Goal: Task Accomplishment & Management: Manage account settings

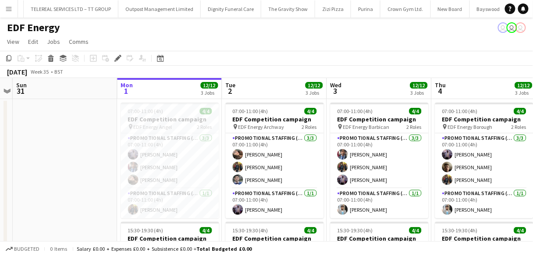
scroll to position [0, 4612]
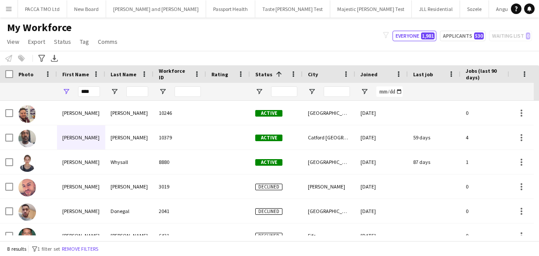
click at [92, 88] on input "****" at bounding box center [89, 91] width 22 height 11
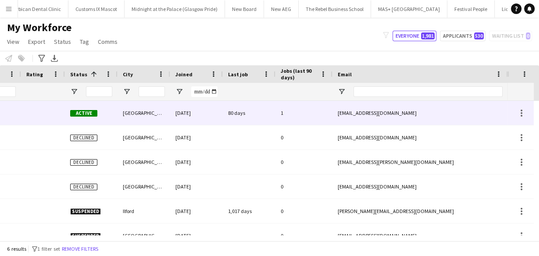
scroll to position [0, 107]
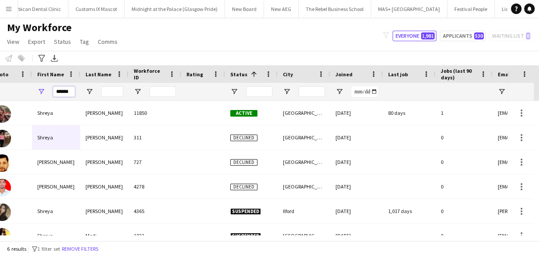
click at [60, 94] on input "******" at bounding box center [64, 91] width 22 height 11
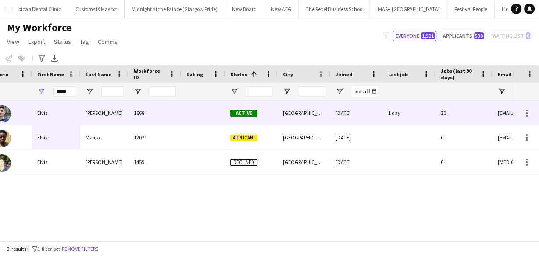
click at [85, 114] on div "Assadi" at bounding box center [104, 113] width 48 height 24
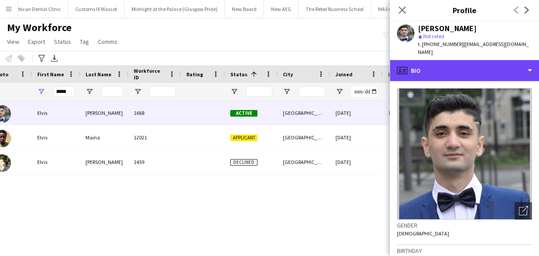
drag, startPoint x: 471, startPoint y: 63, endPoint x: 470, endPoint y: 82, distance: 18.9
click at [471, 64] on div "profile Bio" at bounding box center [464, 70] width 149 height 21
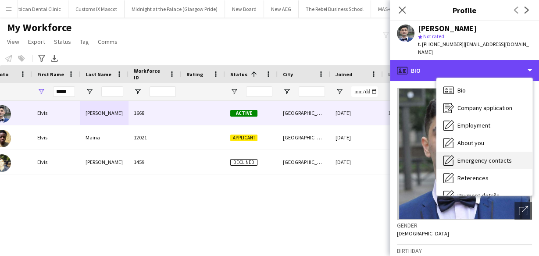
scroll to position [117, 0]
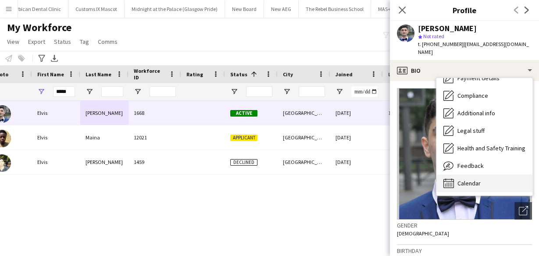
click at [474, 180] on div "Calendar Calendar" at bounding box center [484, 183] width 96 height 18
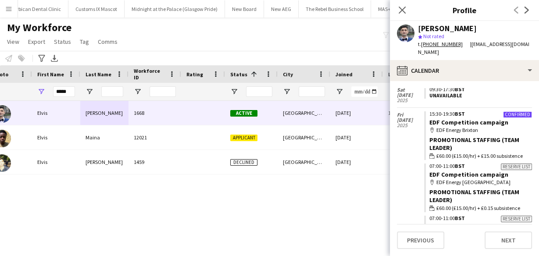
scroll to position [980, 0]
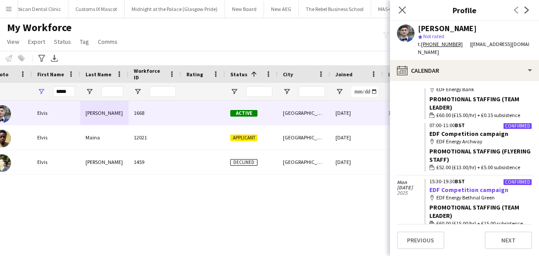
click at [458, 186] on link "EDF Competition campaign" at bounding box center [468, 190] width 79 height 8
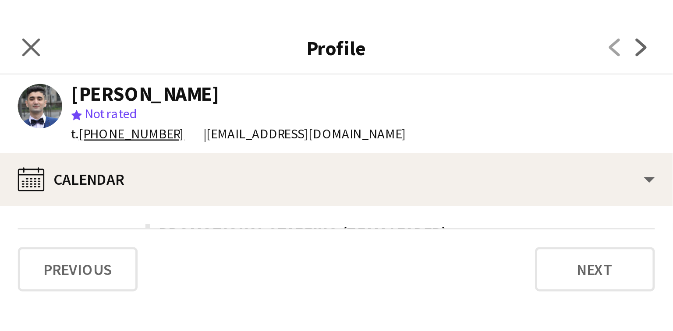
scroll to position [1301, 0]
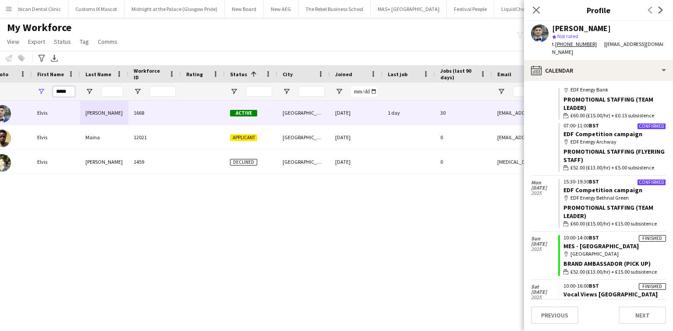
click at [65, 96] on input "*****" at bounding box center [64, 91] width 22 height 11
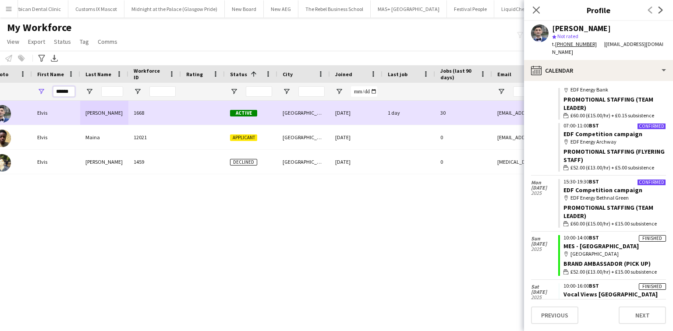
type input "******"
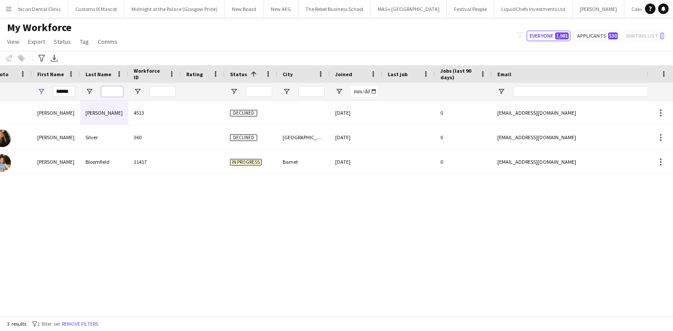
click at [112, 91] on input "Last Name Filter Input" at bounding box center [112, 91] width 22 height 11
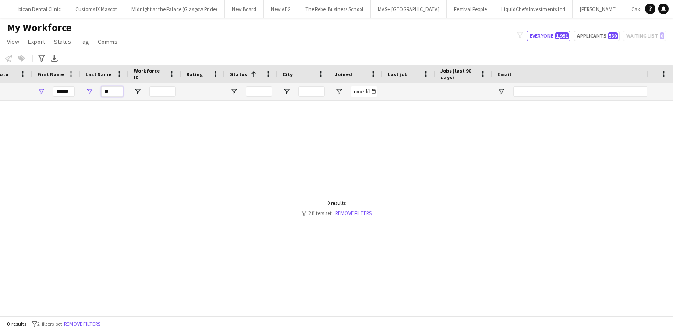
type input "**"
click at [114, 89] on input "**" at bounding box center [112, 91] width 22 height 11
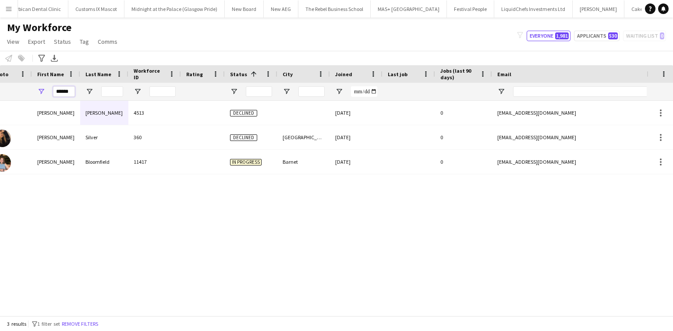
click at [64, 89] on input "******" at bounding box center [64, 91] width 22 height 11
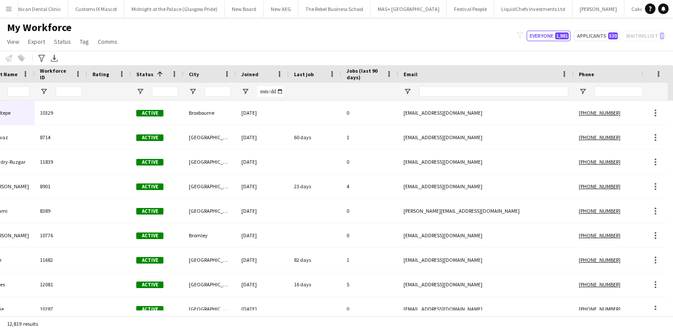
scroll to position [0, 119]
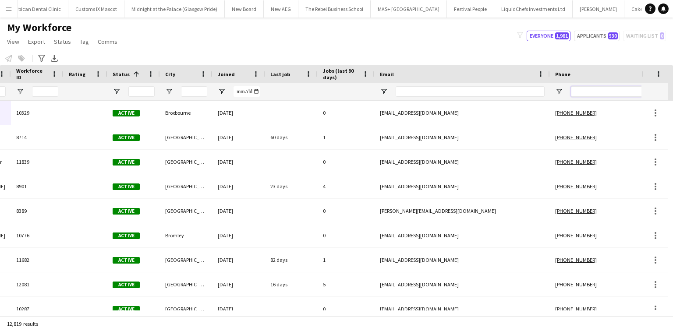
click at [538, 93] on input "Phone Filter Input" at bounding box center [614, 91] width 86 height 11
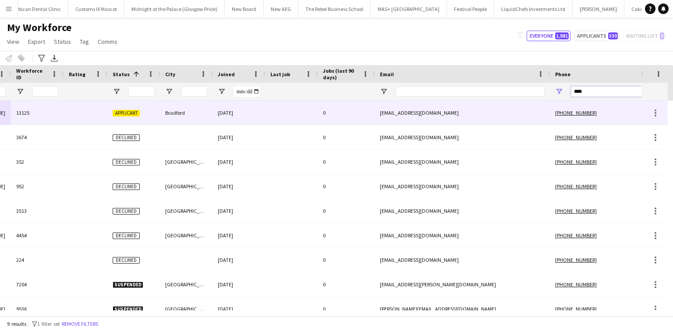
type input "****"
click at [538, 117] on div "[EMAIL_ADDRESS][DOMAIN_NAME]" at bounding box center [462, 113] width 175 height 24
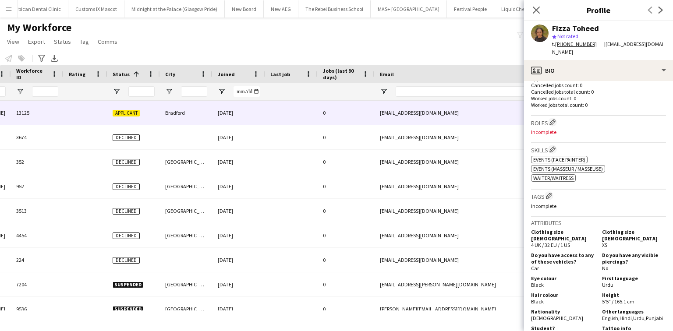
scroll to position [233, 0]
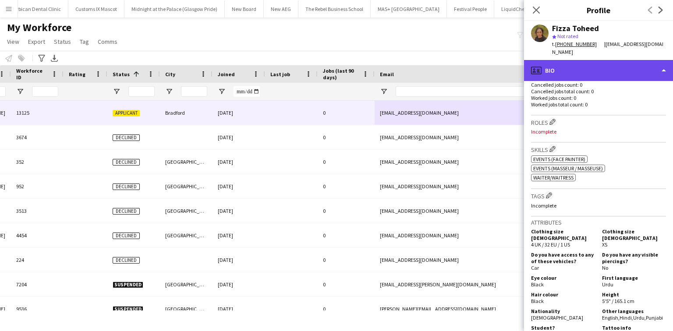
drag, startPoint x: 590, startPoint y: 126, endPoint x: 594, endPoint y: 68, distance: 58.0
click at [538, 68] on div "profile Bio" at bounding box center [598, 70] width 149 height 21
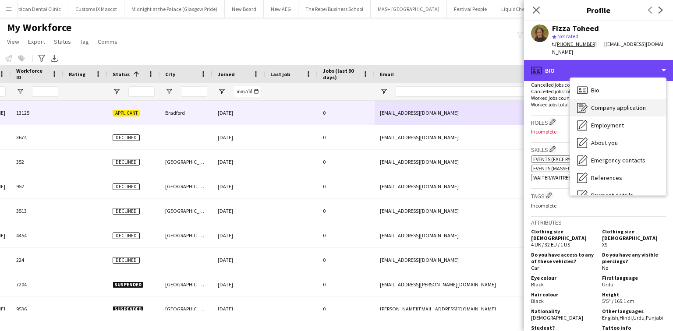
scroll to position [117, 0]
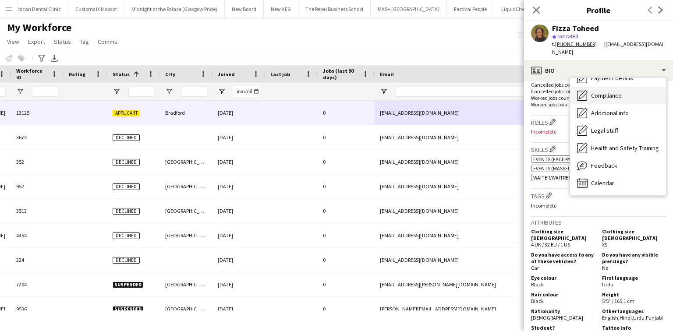
click at [538, 94] on span "Compliance" at bounding box center [606, 96] width 31 height 8
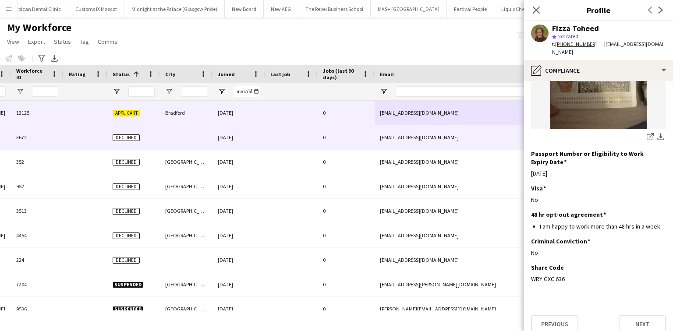
scroll to position [0, 0]
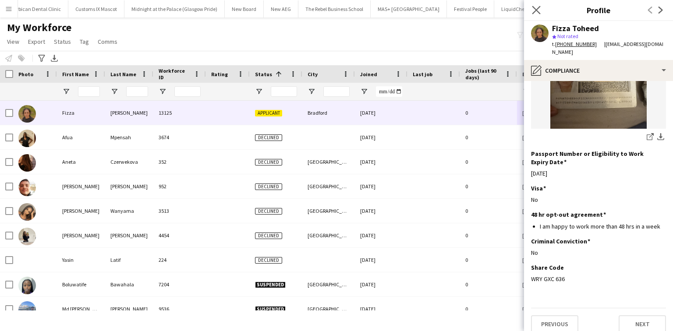
click at [538, 14] on app-icon "Close pop-in" at bounding box center [536, 10] width 13 height 13
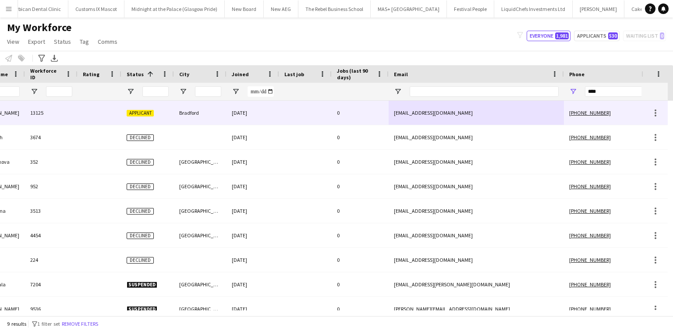
scroll to position [0, 166]
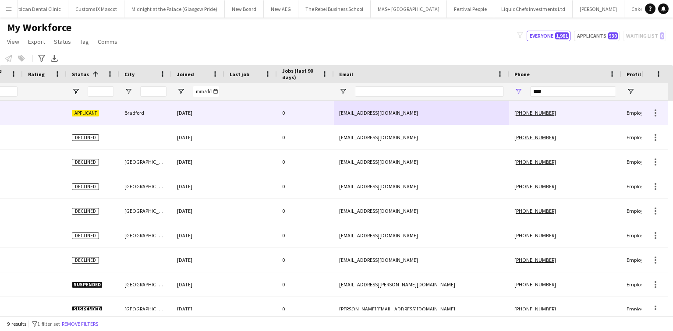
click at [330, 110] on div "0" at bounding box center [305, 113] width 57 height 24
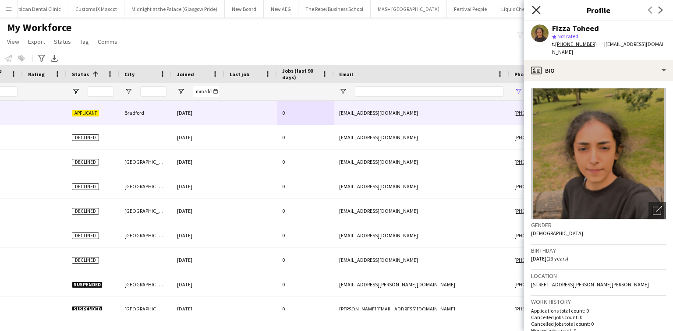
click at [533, 12] on icon at bounding box center [536, 10] width 8 height 8
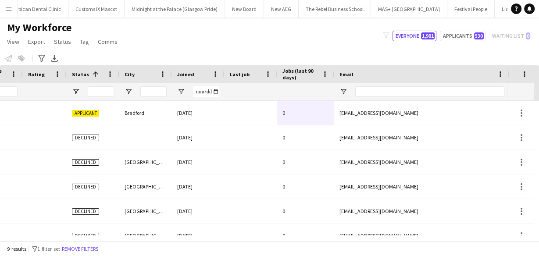
scroll to position [0, 183]
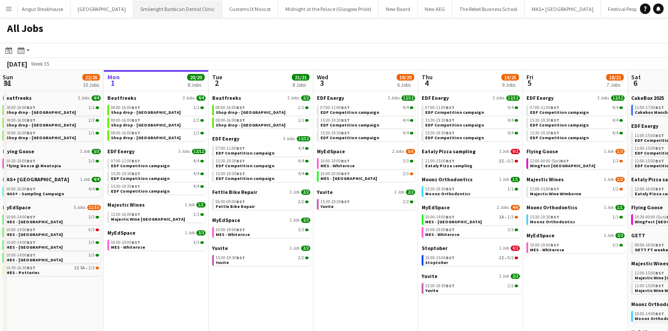
scroll to position [0, 210]
click at [138, 167] on span "EDF Competition campaign" at bounding box center [140, 166] width 59 height 6
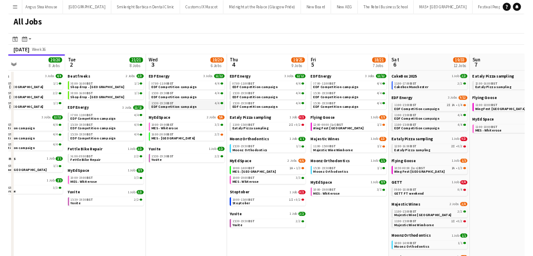
scroll to position [0, 345]
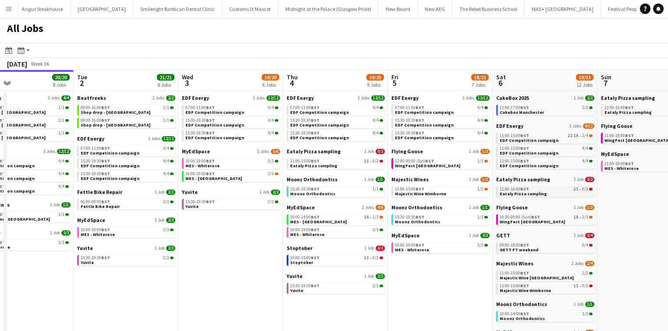
click at [512, 192] on span "Eataly Pizza sampling" at bounding box center [523, 194] width 47 height 6
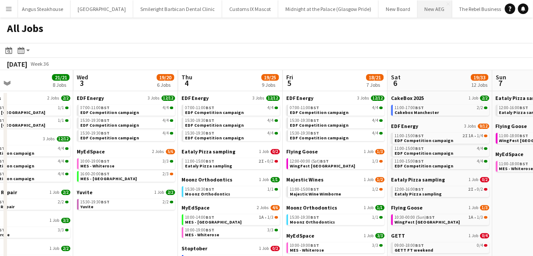
scroll to position [0, 346]
click at [199, 122] on span "EDF Competition campaign" at bounding box center [214, 125] width 59 height 6
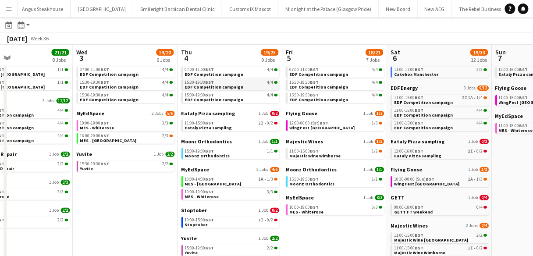
scroll to position [0, 0]
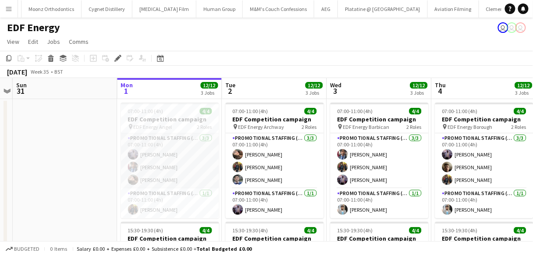
scroll to position [0, 301]
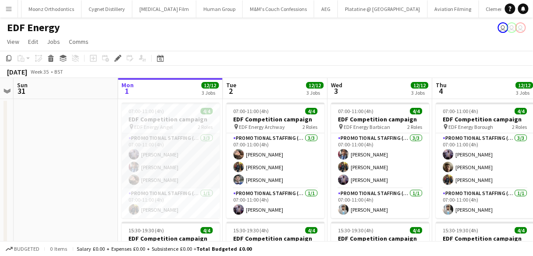
click at [169, 154] on app-card-role "Promotional Staffing (Flyering Staff) 3/3 07:00-11:00 (4h) osahon ogunyemi Seyi…" at bounding box center [171, 160] width 98 height 55
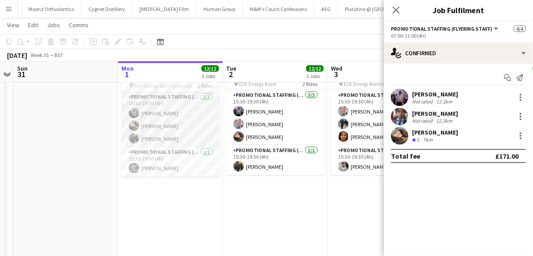
scroll to position [0, 300]
click at [197, 131] on app-card-role "Promotional Staffing (Flyering Staff) 3/3 15:30-19:30 (4h) osahon ogunyemi Anas…" at bounding box center [171, 119] width 98 height 55
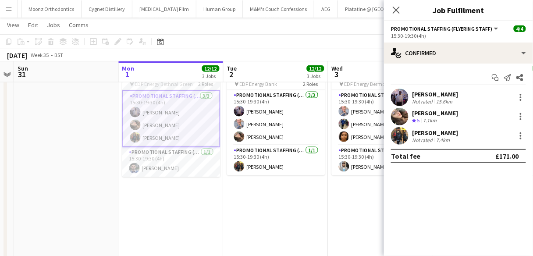
click at [426, 129] on div "[PERSON_NAME]" at bounding box center [435, 133] width 46 height 8
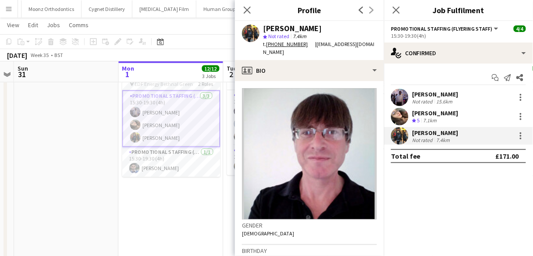
click at [442, 92] on div "[PERSON_NAME]" at bounding box center [435, 94] width 46 height 8
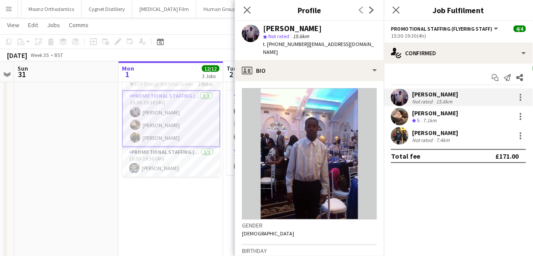
click at [439, 118] on div "7.1km" at bounding box center [430, 120] width 17 height 7
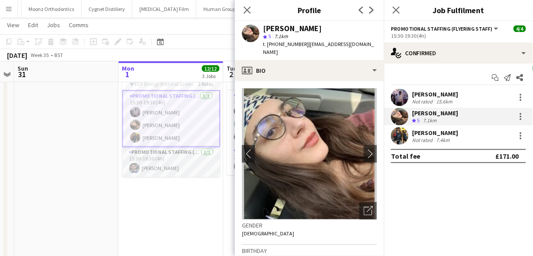
click at [182, 164] on app-card-role "Promotional Staffing (Team Leader) 1/1 15:30-19:30 (4h) Elvis Assadi" at bounding box center [171, 162] width 98 height 30
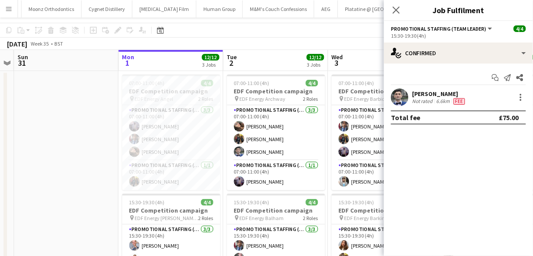
scroll to position [0, 0]
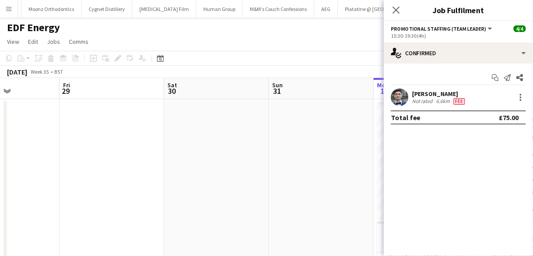
drag, startPoint x: 73, startPoint y: 188, endPoint x: 344, endPoint y: 184, distance: 270.4
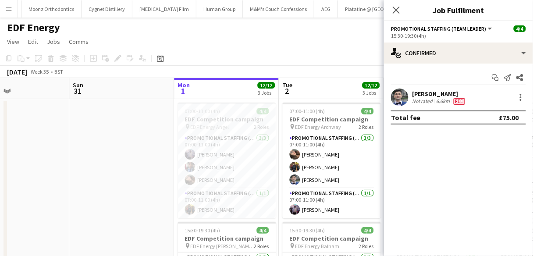
drag, startPoint x: 251, startPoint y: 170, endPoint x: 43, endPoint y: 159, distance: 208.1
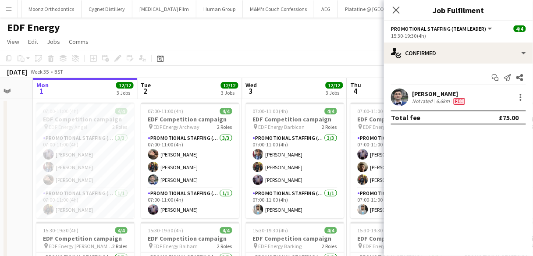
drag, startPoint x: 132, startPoint y: 158, endPoint x: 7, endPoint y: 156, distance: 125.4
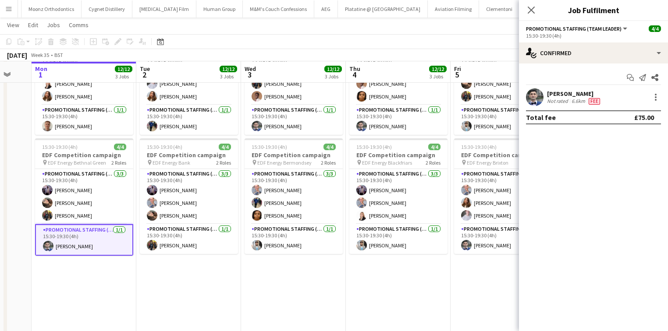
scroll to position [0, 283]
click at [533, 6] on icon "Close pop-in" at bounding box center [531, 10] width 8 height 8
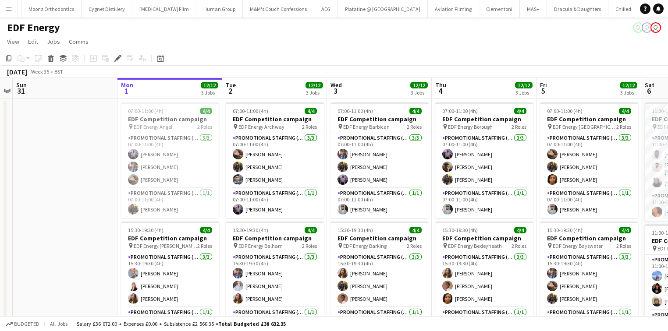
scroll to position [0, 302]
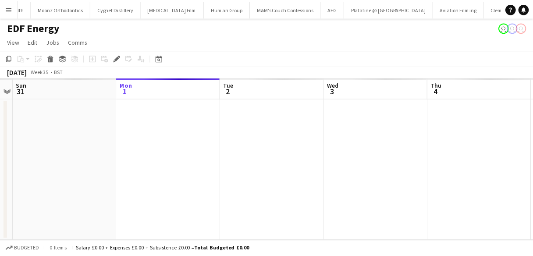
scroll to position [0, 4612]
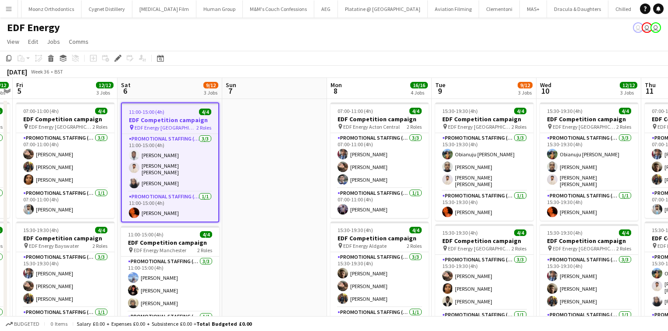
scroll to position [0, 302]
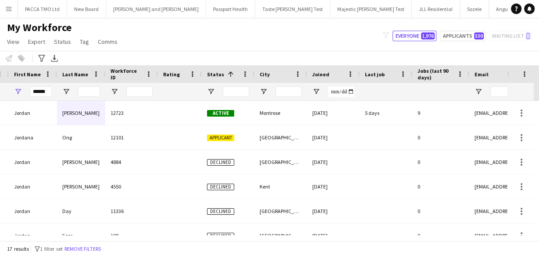
scroll to position [0, 48]
type input "*"
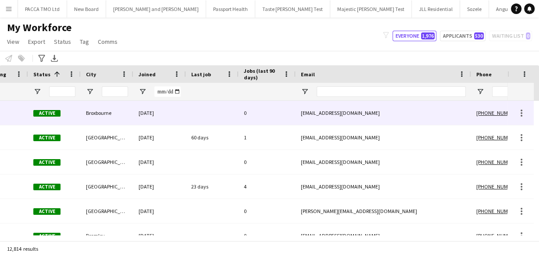
scroll to position [0, 311]
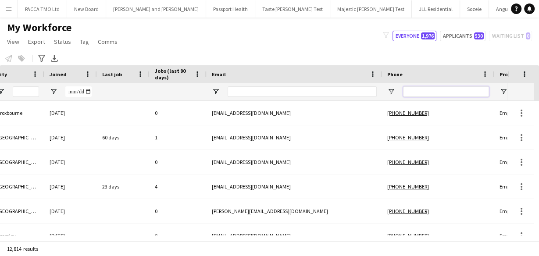
click at [414, 92] on input "Phone Filter Input" at bounding box center [446, 91] width 86 height 11
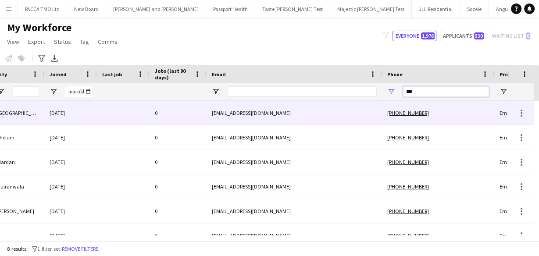
scroll to position [0, 76]
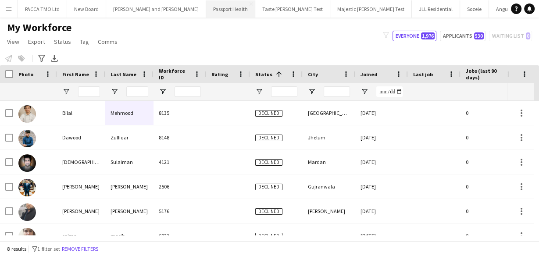
type input "***"
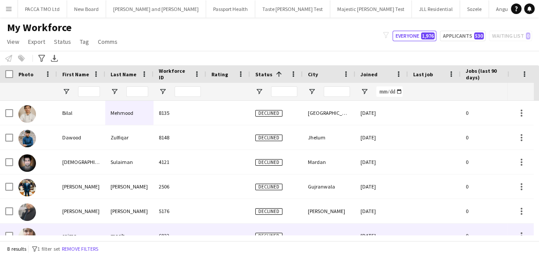
scroll to position [0, 0]
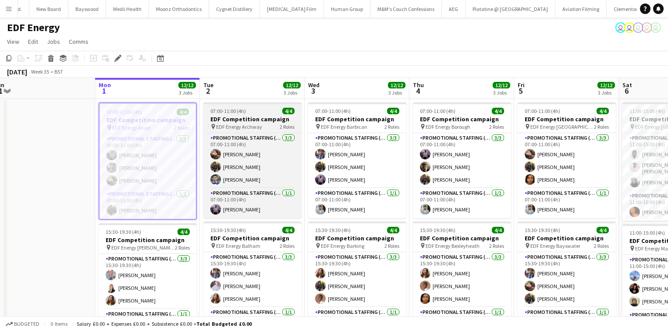
click at [229, 113] on span "07:00-11:00 (4h)" at bounding box center [228, 111] width 36 height 7
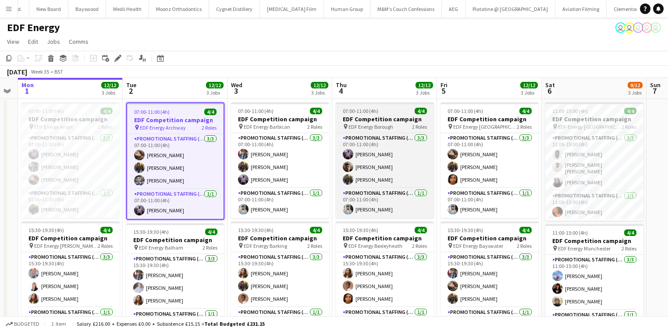
scroll to position [0, 407]
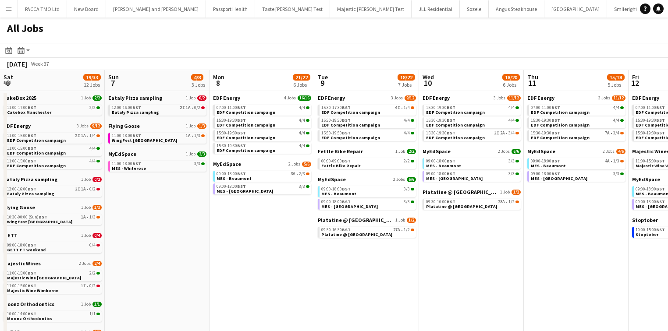
scroll to position [0, 263]
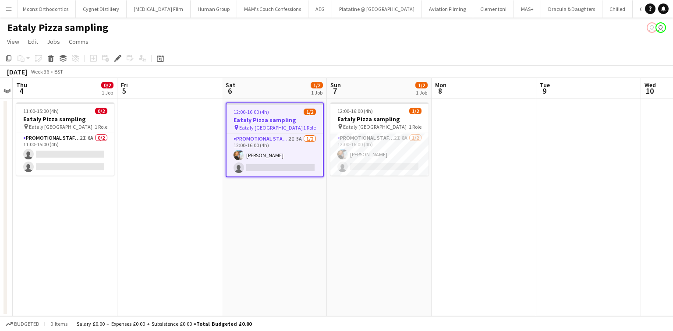
scroll to position [0, 4621]
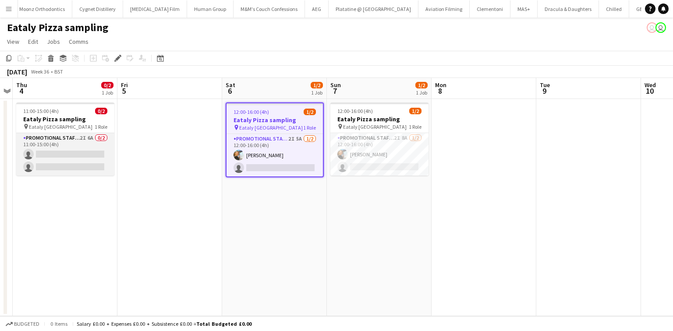
click at [72, 162] on app-card-role "Promotional Staffing (Sampling Staff) 2I 6A 0/2 11:00-15:00 (4h) single-neutral…" at bounding box center [65, 154] width 98 height 43
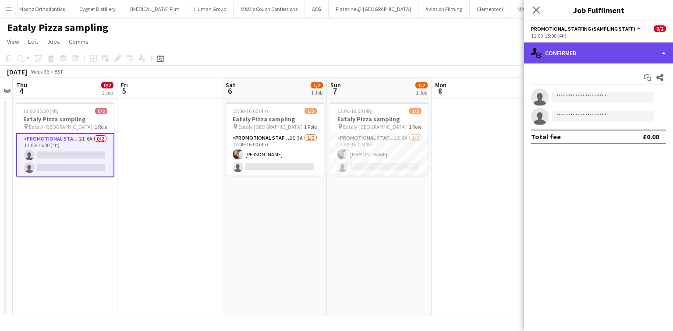
click at [582, 55] on div "single-neutral-actions-check-2 Confirmed" at bounding box center [598, 53] width 149 height 21
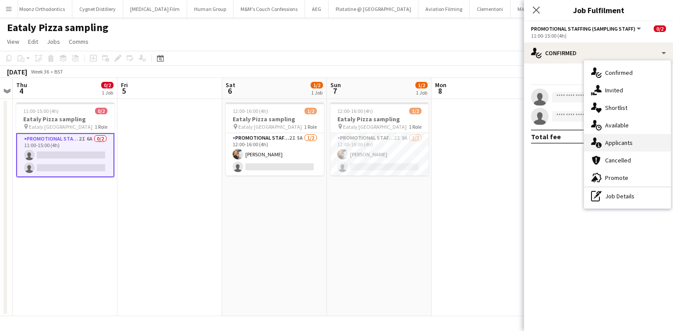
click at [598, 140] on icon "single-neutral-actions-information" at bounding box center [596, 143] width 11 height 11
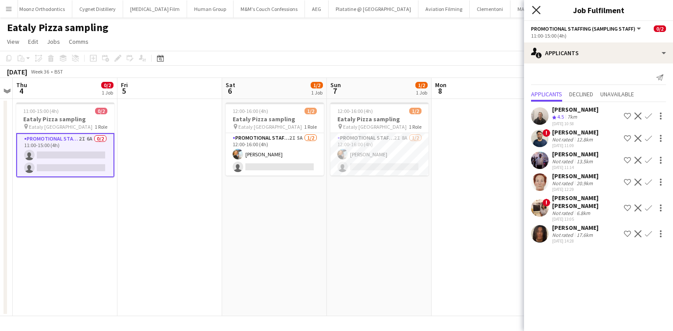
click at [535, 8] on icon at bounding box center [536, 10] width 8 height 8
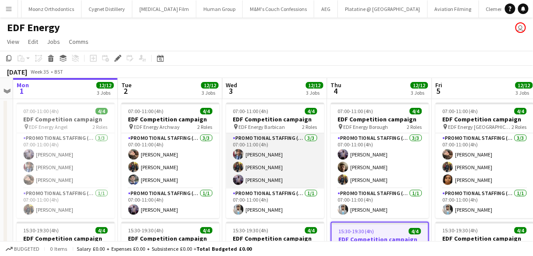
click at [285, 143] on app-card-role "Promotional Staffing (Flyering Staff) 3/3 07:00-11:00 (4h) Seyi Ogunyemi Martin…" at bounding box center [275, 160] width 98 height 55
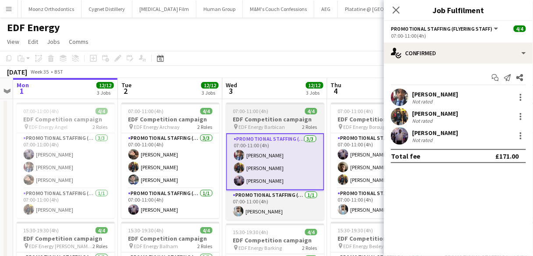
click at [276, 116] on h3 "EDF Competition campaign" at bounding box center [275, 119] width 98 height 8
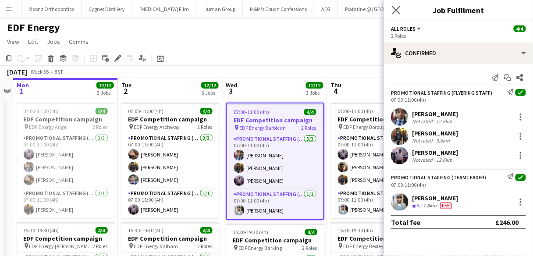
click at [395, 14] on app-icon "Close pop-in" at bounding box center [396, 10] width 13 height 13
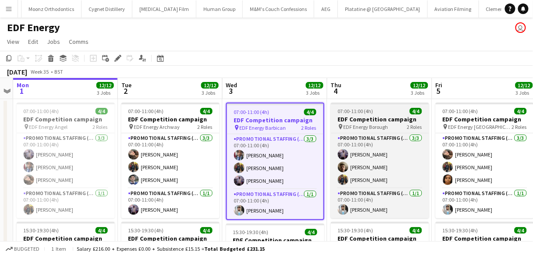
click at [362, 103] on div at bounding box center [380, 104] width 98 height 2
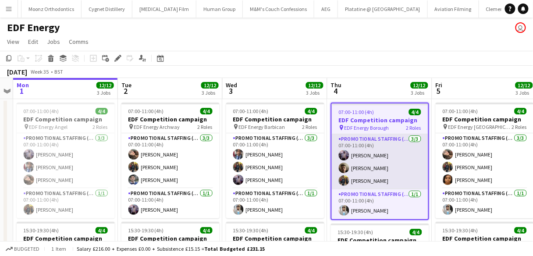
click at [372, 153] on app-card-role "Promotional Staffing (Flyering Staff) 3/3 07:00-11:00 (4h) osahon ogunyemi Alex…" at bounding box center [380, 161] width 96 height 55
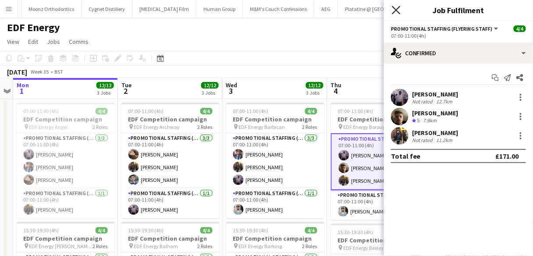
click at [394, 7] on icon at bounding box center [396, 10] width 8 height 8
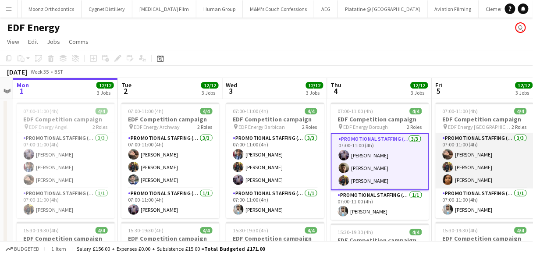
click at [454, 152] on app-card-role "Promotional Staffing (Flyering Staff) 3/3 07:00-11:00 (4h) Anastasiia Meleshko …" at bounding box center [485, 160] width 98 height 55
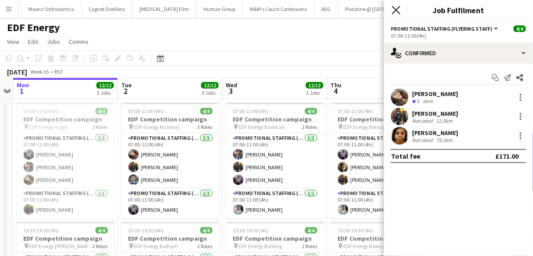
click at [399, 12] on icon at bounding box center [396, 10] width 8 height 8
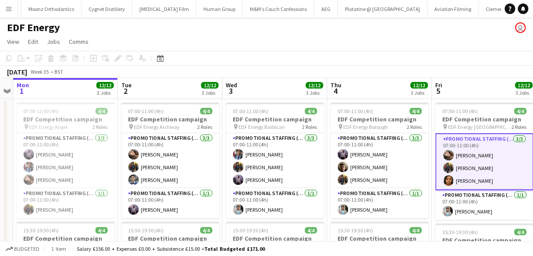
click at [4, 14] on button "Menu" at bounding box center [9, 9] width 18 height 18
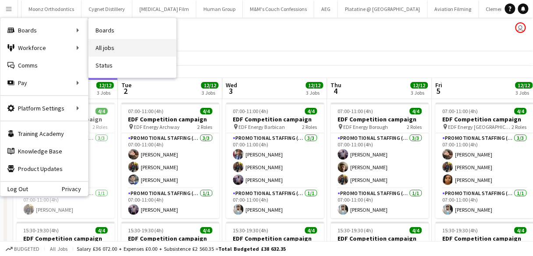
click at [104, 47] on link "All jobs" at bounding box center [133, 48] width 88 height 18
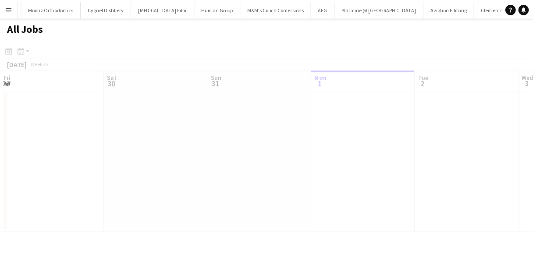
scroll to position [0, 209]
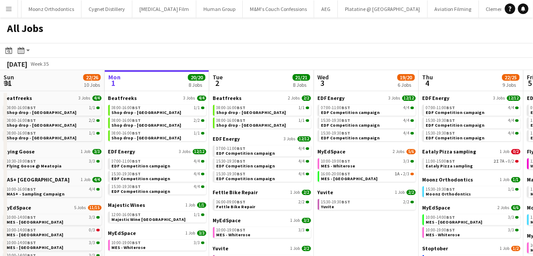
click at [437, 42] on div "All Jobs" at bounding box center [266, 30] width 533 height 25
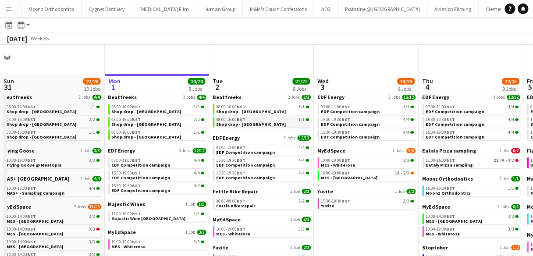
scroll to position [29, 0]
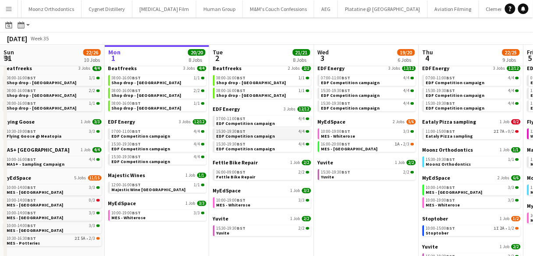
click at [237, 131] on span "15:30-19:30 BST" at bounding box center [231, 131] width 29 height 4
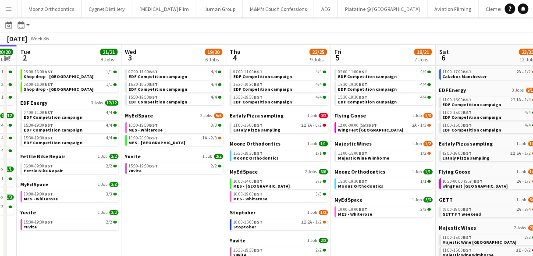
scroll to position [0, 262]
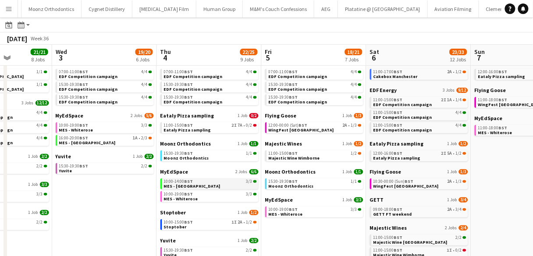
click at [239, 178] on link "10:00-14:00 BST 3/3 MES - Reading Town Centre" at bounding box center [210, 183] width 93 height 10
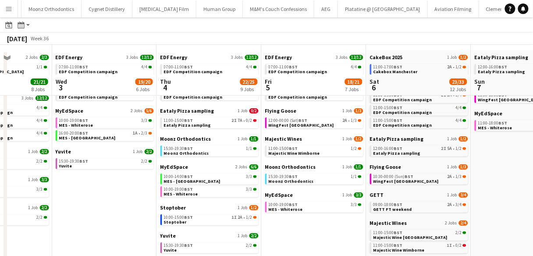
scroll to position [35, 0]
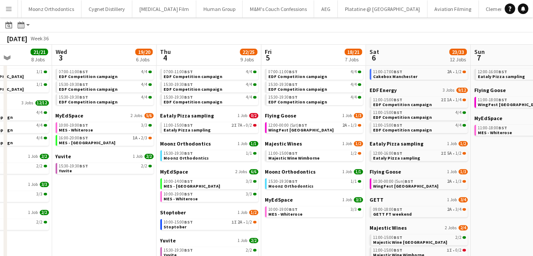
click at [446, 25] on app-toolbar "Date picker SEP 2025 SEP 2025 Monday M Tuesday T Wednesday W Thursday T Friday …" at bounding box center [266, 25] width 533 height 15
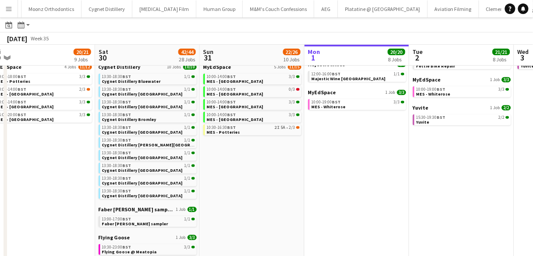
scroll to position [112, 0]
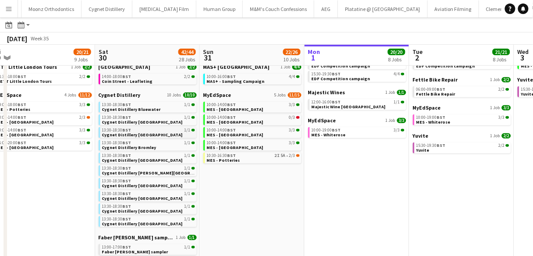
click at [108, 135] on span "Cygnet Distillery [GEOGRAPHIC_DATA]" at bounding box center [142, 135] width 81 height 6
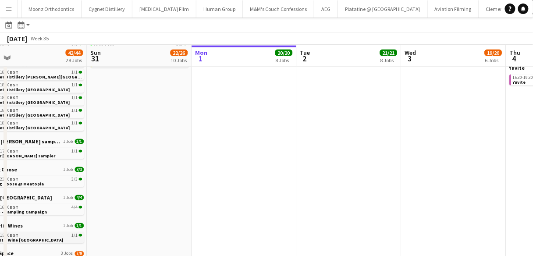
scroll to position [208, 0]
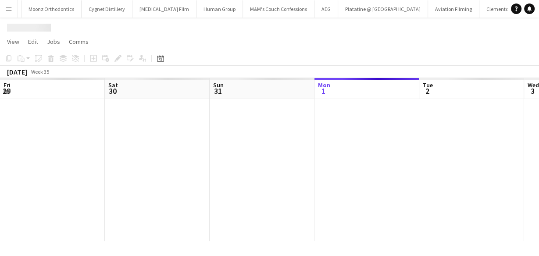
scroll to position [0, 209]
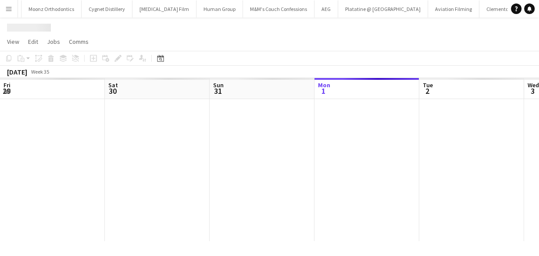
scroll to position [0, 209]
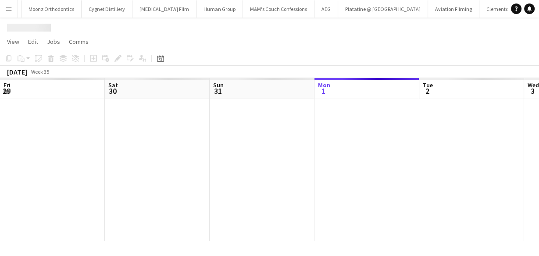
scroll to position [0, 209]
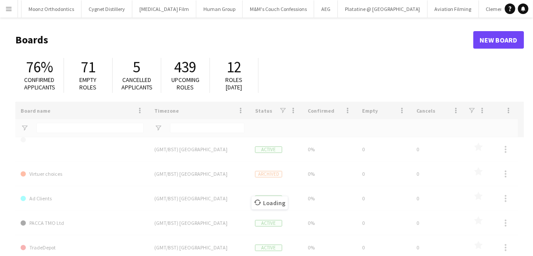
type input "******"
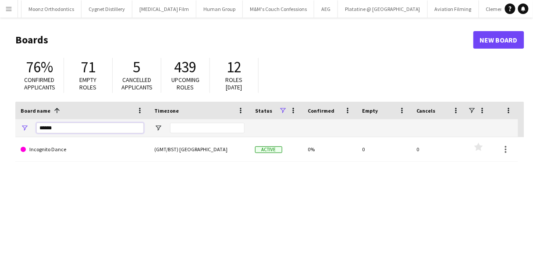
click at [61, 129] on input "******" at bounding box center [89, 128] width 107 height 11
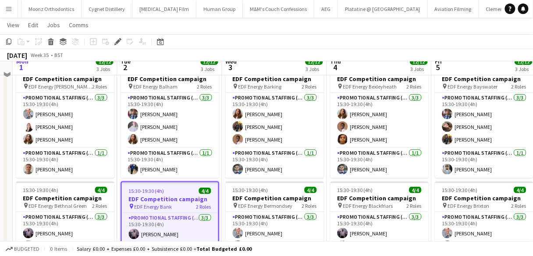
scroll to position [152, 0]
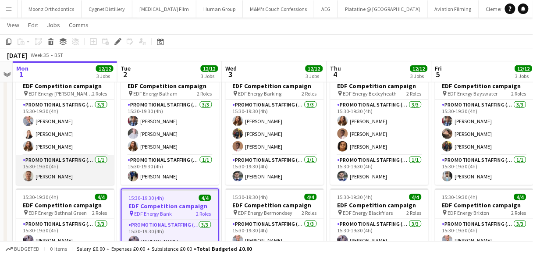
click at [90, 168] on app-card-role "Promotional Staffing (Team Leader) 1/1 15:30-19:30 (4h) Jack Procter" at bounding box center [65, 170] width 98 height 30
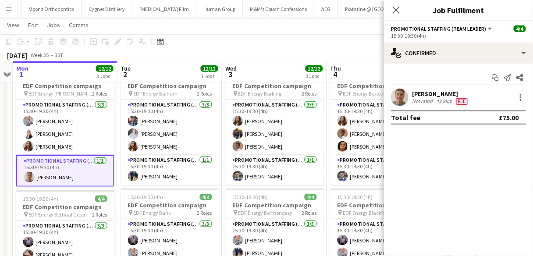
click at [403, 105] on app-user-avatar at bounding box center [400, 98] width 18 height 18
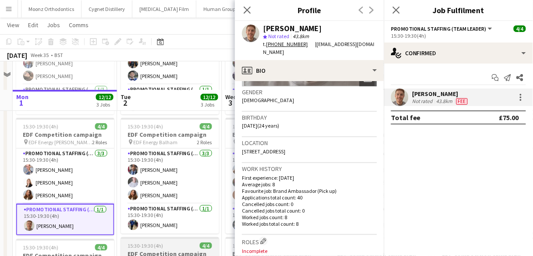
scroll to position [101, 0]
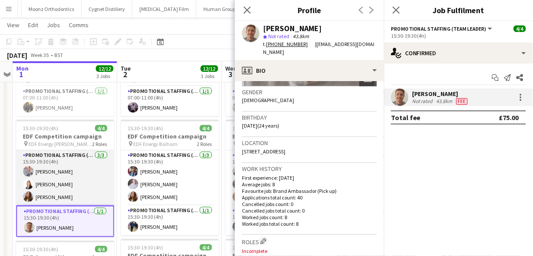
click at [50, 163] on app-card-role "Promotional Staffing (Flyering Staff) 3/3 15:30-19:30 (4h) SIMON GREIFF dalma s…" at bounding box center [65, 177] width 98 height 55
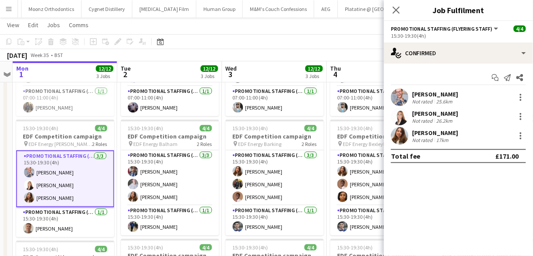
click at [408, 111] on div at bounding box center [400, 117] width 18 height 18
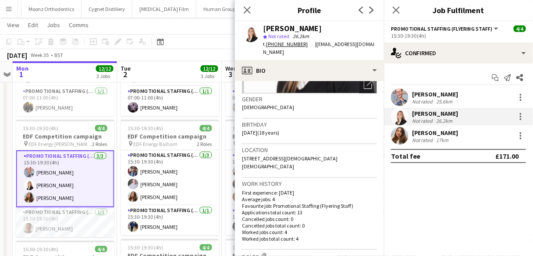
scroll to position [224, 0]
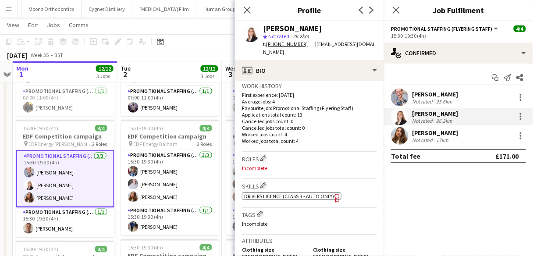
click at [410, 98] on div "SIMON GREIFF Not rated 25.6km" at bounding box center [458, 98] width 149 height 18
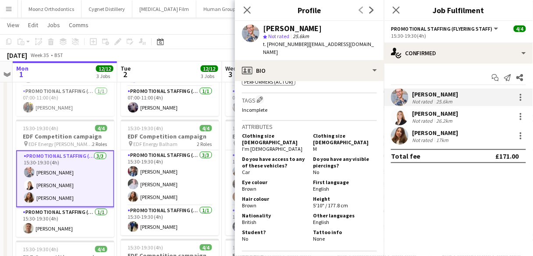
scroll to position [339, 0]
click at [426, 142] on div "Not rated" at bounding box center [423, 140] width 23 height 7
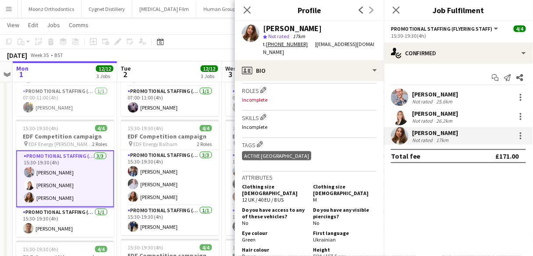
scroll to position [285, 0]
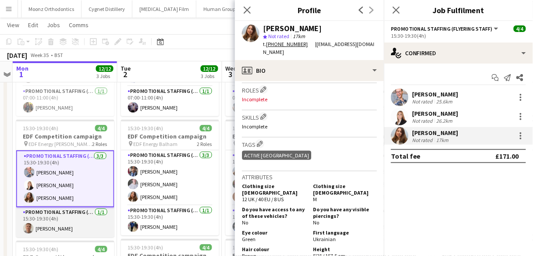
click at [66, 212] on app-card-role "Promotional Staffing (Team Leader) 1/1 15:30-19:30 (4h) Jack Procter" at bounding box center [65, 222] width 98 height 30
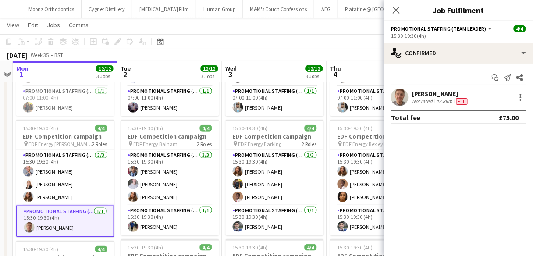
click at [415, 98] on div "Not rated" at bounding box center [423, 101] width 23 height 7
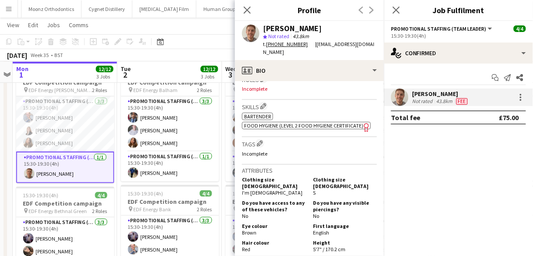
scroll to position [296, 0]
click at [243, 12] on app-icon "Close pop-in" at bounding box center [247, 10] width 13 height 13
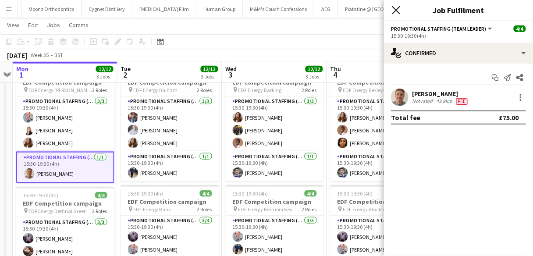
click at [394, 6] on icon "Close pop-in" at bounding box center [396, 10] width 8 height 8
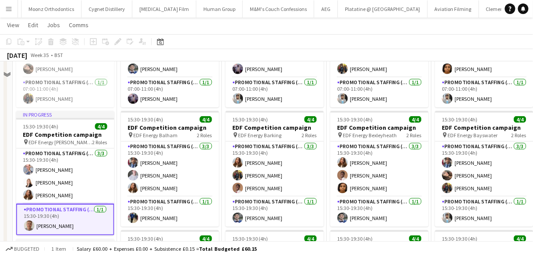
scroll to position [0, 0]
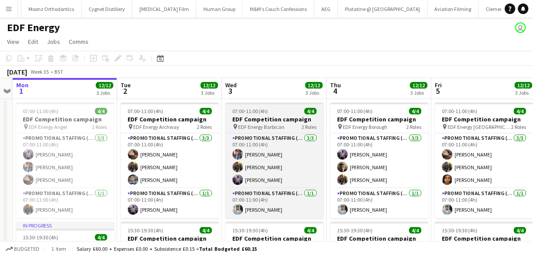
click at [248, 115] on h3 "EDF Competition campaign" at bounding box center [275, 119] width 98 height 8
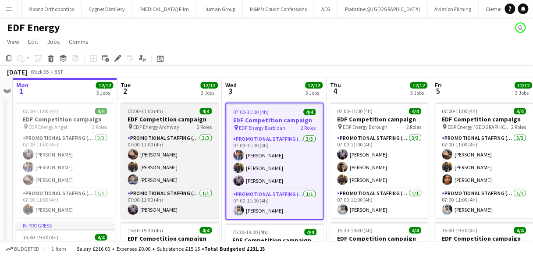
click at [151, 120] on h3 "EDF Competition campaign" at bounding box center [170, 119] width 98 height 8
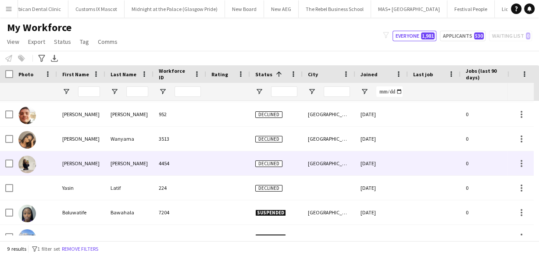
scroll to position [86, 0]
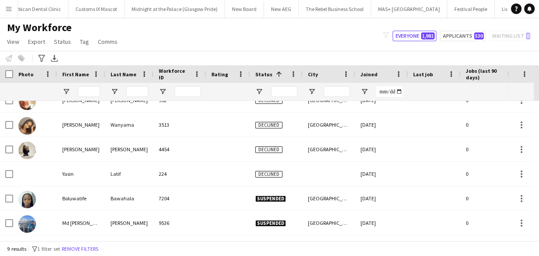
click at [433, 25] on div "My Workforce View Views Default view New view Update view Delete view Edit name…" at bounding box center [269, 36] width 539 height 30
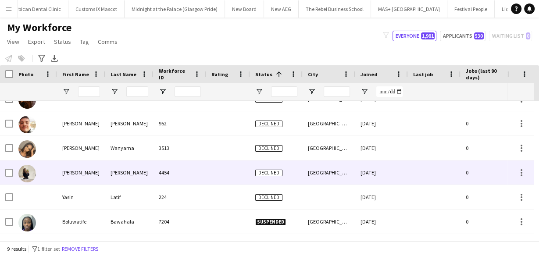
scroll to position [0, 0]
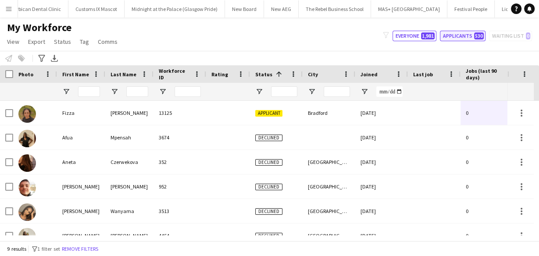
click at [468, 34] on button "Applicants 530" at bounding box center [463, 36] width 46 height 11
type input "**********"
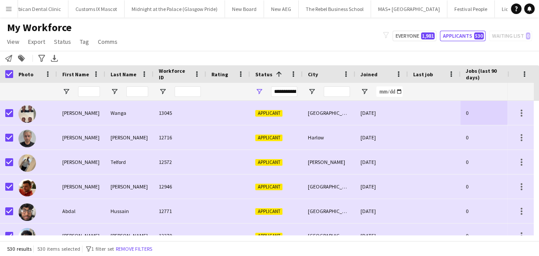
click at [122, 40] on app-page-menu "View Views Default view New view Update view Delete view Edit name Customise vi…" at bounding box center [63, 42] width 126 height 17
click at [106, 40] on span "Comms" at bounding box center [108, 42] width 20 height 8
click at [133, 62] on span "Send notification" at bounding box center [122, 61] width 45 height 8
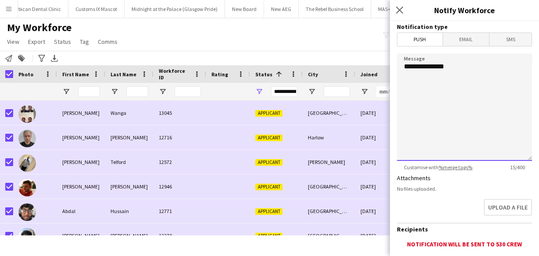
click at [446, 86] on textarea "**********" at bounding box center [464, 106] width 135 height 107
click at [469, 74] on textarea "**********" at bounding box center [464, 106] width 135 height 107
click at [489, 38] on span "SMS" at bounding box center [510, 39] width 42 height 13
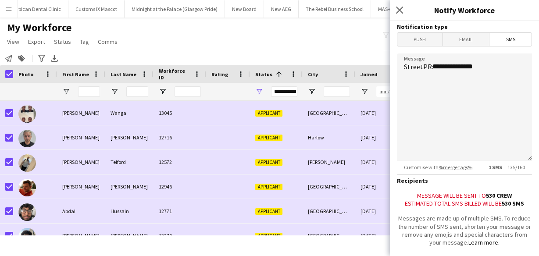
click at [471, 35] on span "Email" at bounding box center [466, 39] width 46 height 13
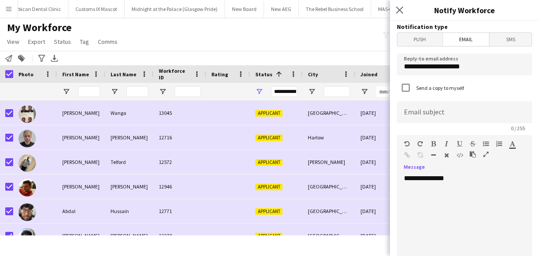
click at [470, 179] on div "**********" at bounding box center [462, 226] width 130 height 105
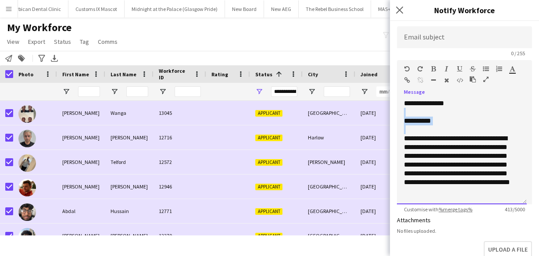
drag, startPoint x: 427, startPoint y: 127, endPoint x: 405, endPoint y: 111, distance: 27.4
click at [405, 111] on div "**********" at bounding box center [462, 151] width 130 height 105
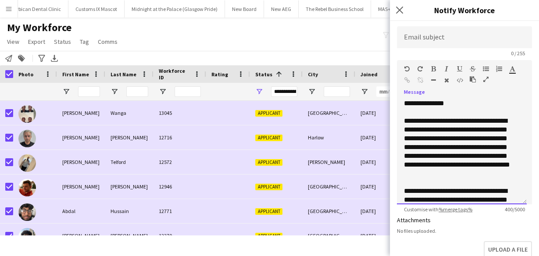
click at [487, 149] on div "**********" at bounding box center [459, 147] width 110 height 61
drag, startPoint x: 428, startPoint y: 155, endPoint x: 403, endPoint y: 154, distance: 25.0
click at [403, 154] on div "**********" at bounding box center [462, 151] width 130 height 105
click at [452, 156] on div "**********" at bounding box center [459, 147] width 110 height 61
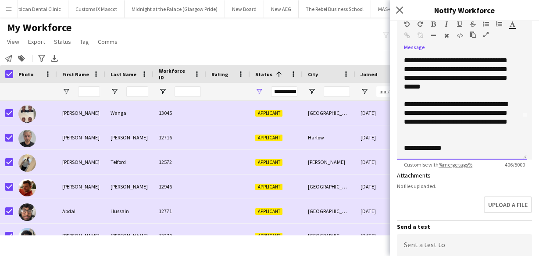
scroll to position [145, 0]
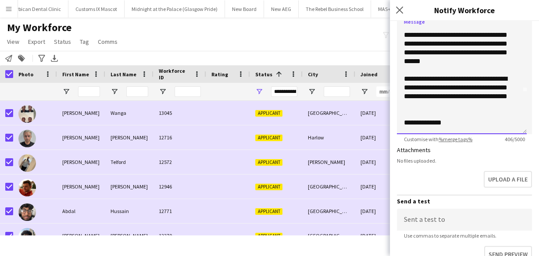
click at [448, 126] on div "**********" at bounding box center [459, 122] width 110 height 9
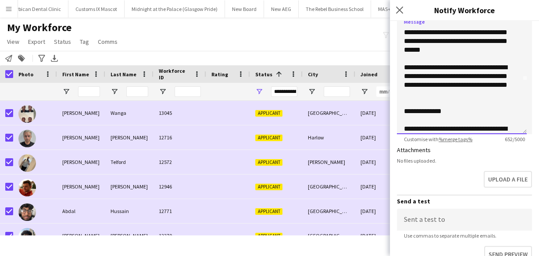
scroll to position [132, 0]
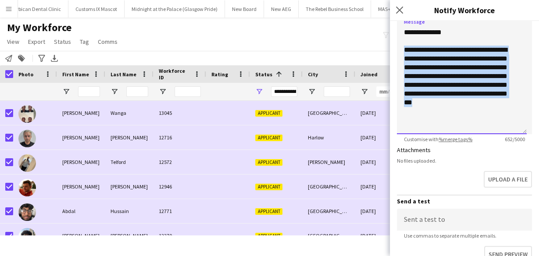
drag, startPoint x: 484, startPoint y: 130, endPoint x: 404, endPoint y: 46, distance: 115.9
click at [404, 46] on div "**********" at bounding box center [459, 90] width 110 height 88
copy div "**********"
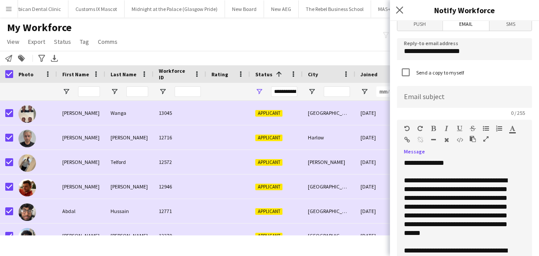
scroll to position [5, 0]
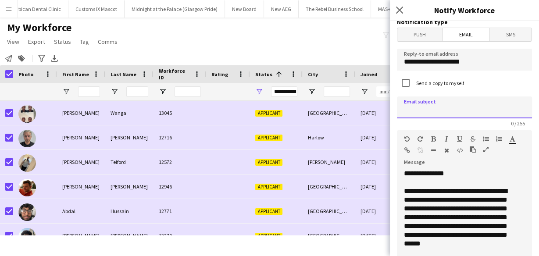
click at [439, 96] on input at bounding box center [464, 107] width 135 height 22
click at [452, 110] on input "**********" at bounding box center [462, 107] width 130 height 22
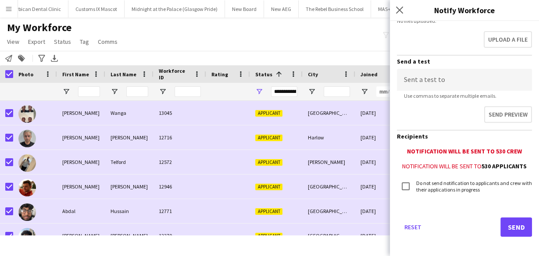
scroll to position [289, 0]
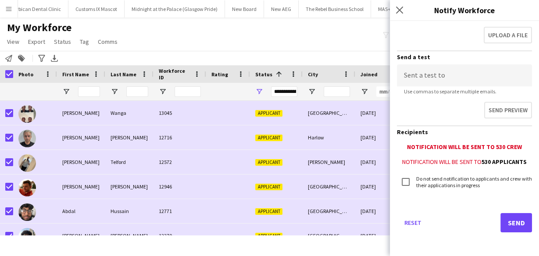
type input "**********"
click at [501, 222] on button "Send" at bounding box center [516, 222] width 32 height 19
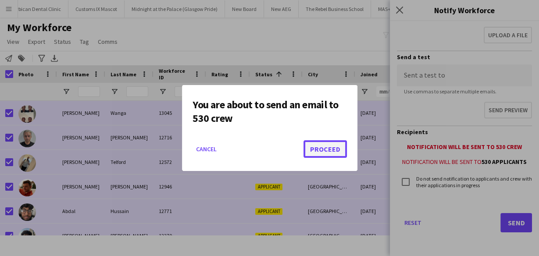
drag, startPoint x: 335, startPoint y: 151, endPoint x: 320, endPoint y: 146, distance: 16.1
click at [320, 146] on button "Proceed" at bounding box center [324, 149] width 43 height 18
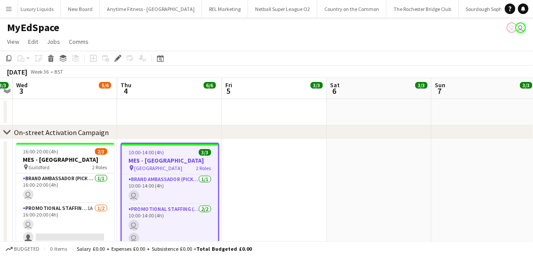
scroll to position [0, 2914]
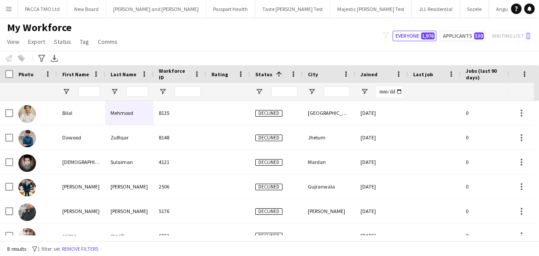
drag, startPoint x: 116, startPoint y: 46, endPoint x: 132, endPoint y: 43, distance: 16.4
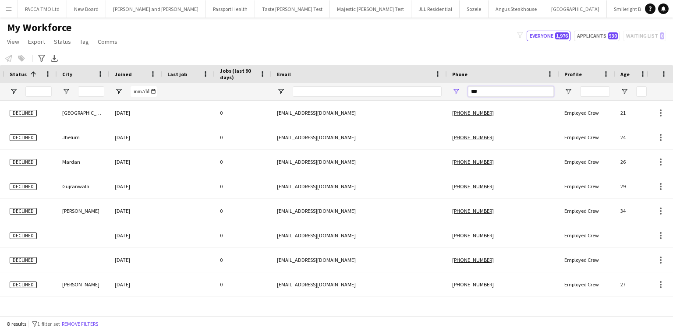
click at [529, 92] on input "***" at bounding box center [511, 91] width 86 height 11
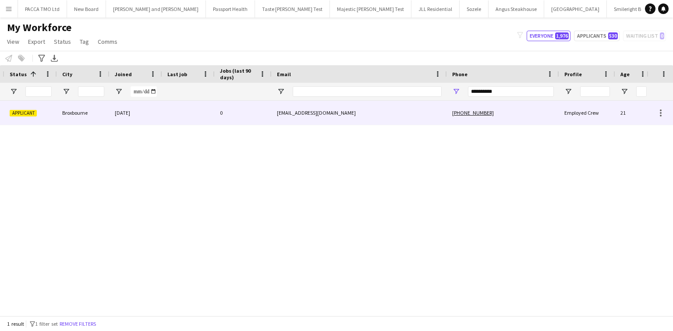
click at [386, 122] on div "rothwellcassidy@aol.com" at bounding box center [359, 113] width 175 height 24
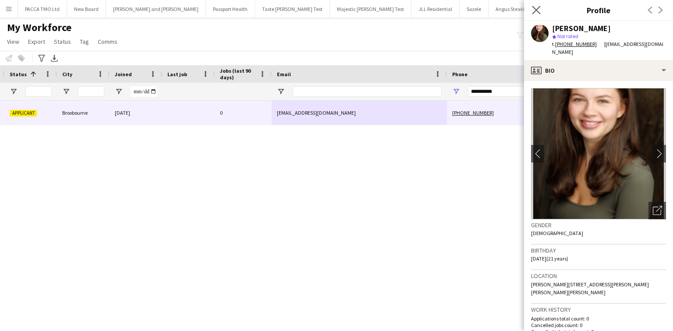
click at [532, 13] on app-icon "Close pop-in" at bounding box center [536, 10] width 13 height 13
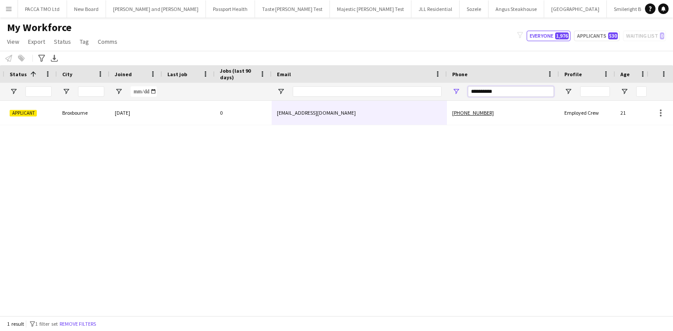
click at [480, 89] on input "**********" at bounding box center [511, 91] width 86 height 11
paste input "*****"
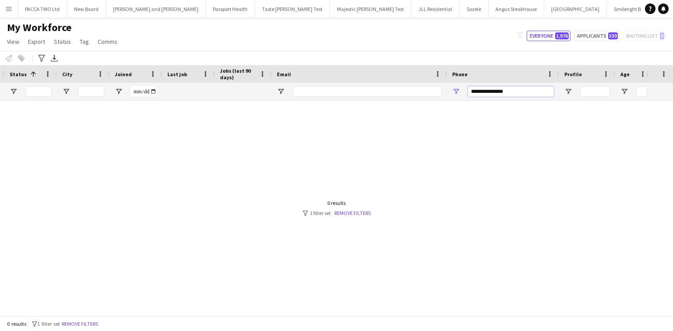
drag, startPoint x: 480, startPoint y: 91, endPoint x: 468, endPoint y: 89, distance: 12.4
click at [468, 89] on input "**********" at bounding box center [511, 91] width 86 height 11
click at [483, 94] on input "**********" at bounding box center [511, 91] width 86 height 11
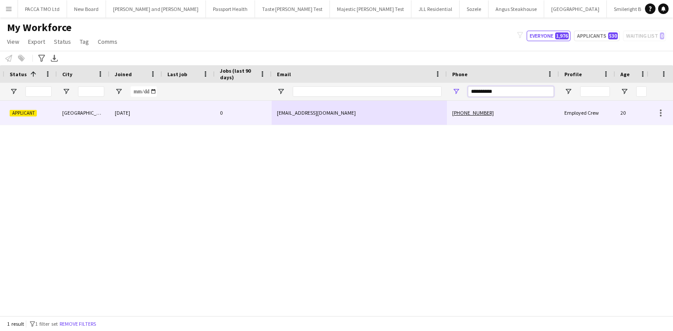
type input "**********"
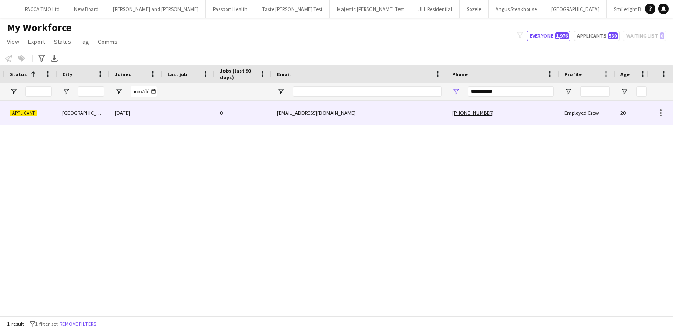
click at [513, 119] on div "+447830470874" at bounding box center [503, 113] width 112 height 24
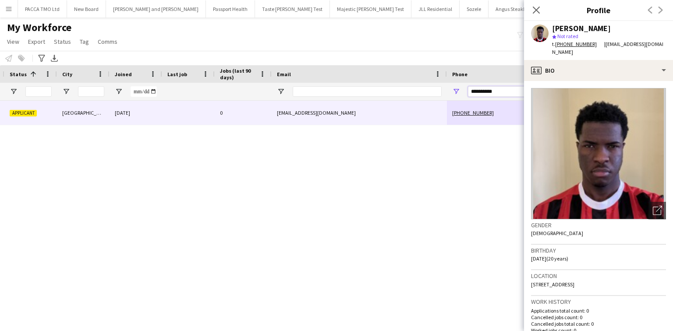
click at [481, 94] on input "**********" at bounding box center [511, 91] width 86 height 11
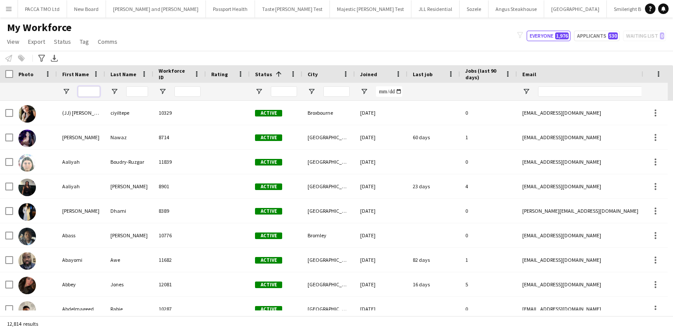
click at [93, 96] on input "First Name Filter Input" at bounding box center [89, 91] width 22 height 11
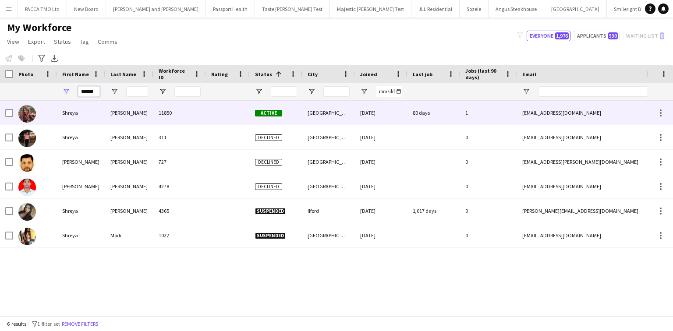
type input "******"
click at [110, 110] on div "Singh" at bounding box center [129, 113] width 48 height 24
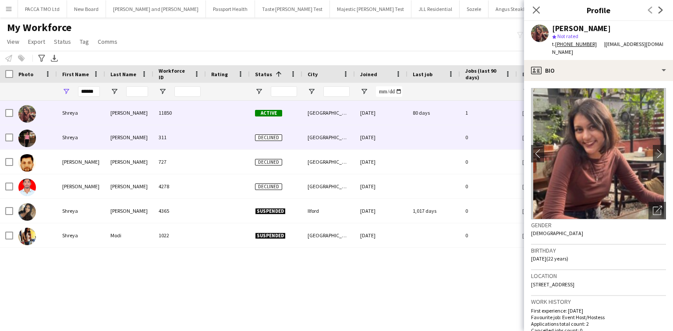
click at [167, 131] on div "311" at bounding box center [179, 137] width 53 height 24
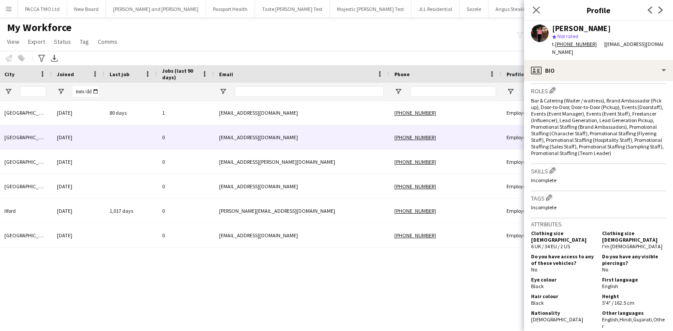
scroll to position [280, 0]
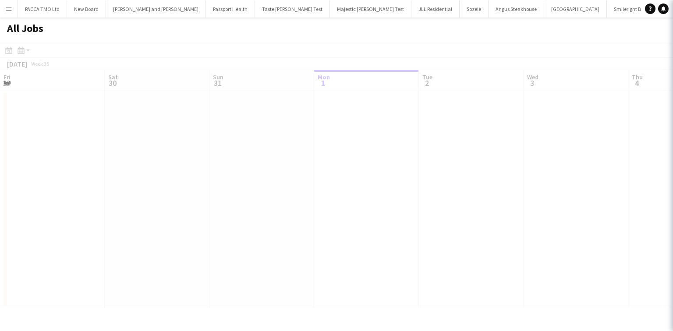
scroll to position [0, 209]
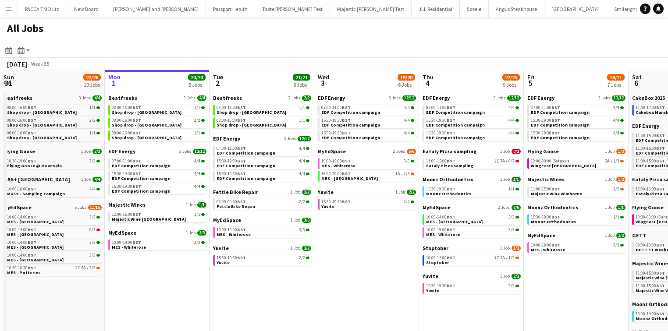
click at [5, 10] on app-icon "Menu" at bounding box center [8, 8] width 7 height 7
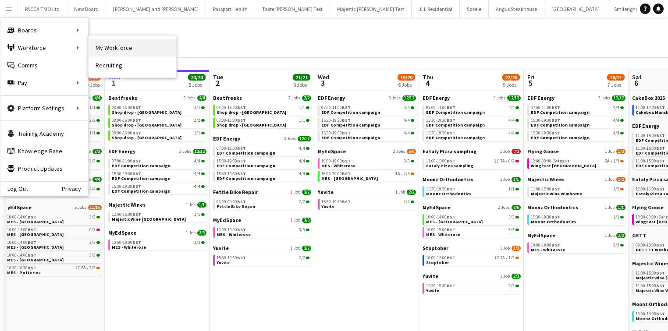
click at [118, 43] on link "My Workforce" at bounding box center [133, 48] width 88 height 18
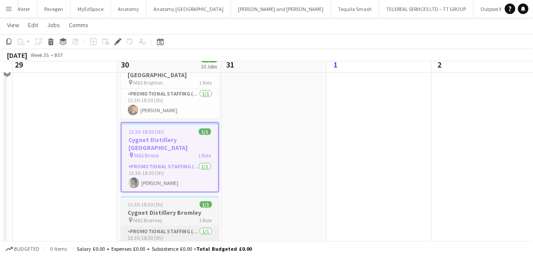
scroll to position [105, 0]
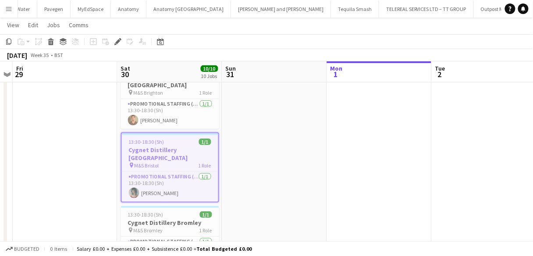
click at [150, 146] on h3 "Cygnet Distillery [GEOGRAPHIC_DATA]" at bounding box center [170, 154] width 96 height 16
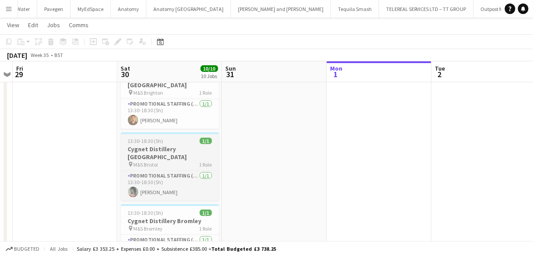
click at [150, 145] on h3 "Cygnet Distillery [GEOGRAPHIC_DATA]" at bounding box center [170, 153] width 98 height 16
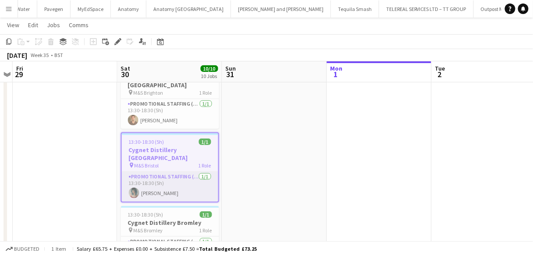
click at [181, 182] on app-card-role "Promotional Staffing (Brand Ambassadors) [DATE] 13:30-18:30 (5h) [PERSON_NAME]" at bounding box center [170, 187] width 96 height 30
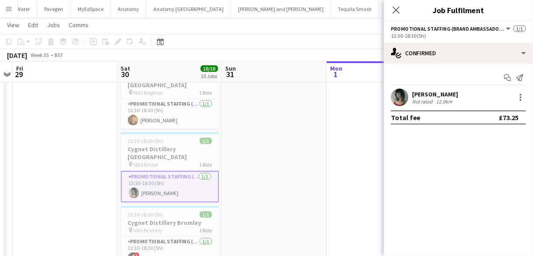
click at [441, 102] on div "12.9km" at bounding box center [445, 101] width 20 height 7
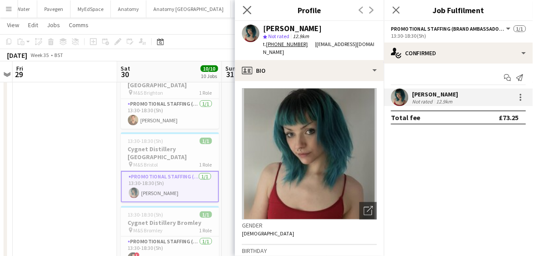
click at [250, 15] on app-icon "Close pop-in" at bounding box center [247, 10] width 13 height 13
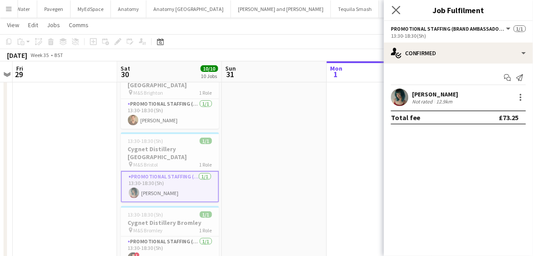
click at [400, 5] on app-icon "Close pop-in" at bounding box center [396, 10] width 13 height 13
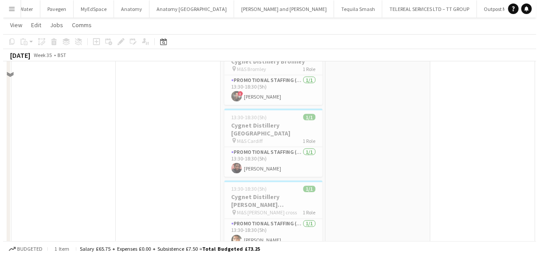
scroll to position [0, 0]
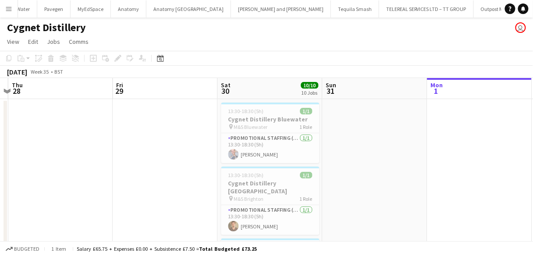
click at [8, 10] on app-icon "Menu" at bounding box center [8, 8] width 7 height 7
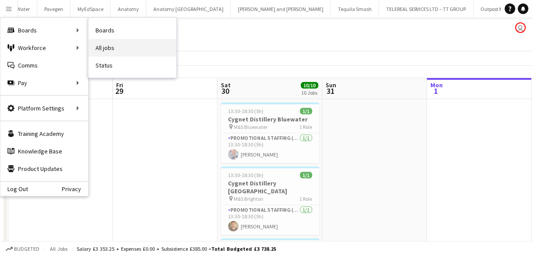
click at [117, 44] on link "All jobs" at bounding box center [133, 48] width 88 height 18
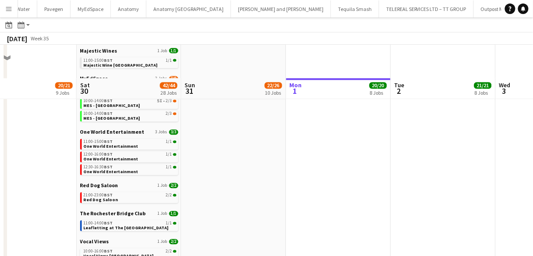
scroll to position [416, 0]
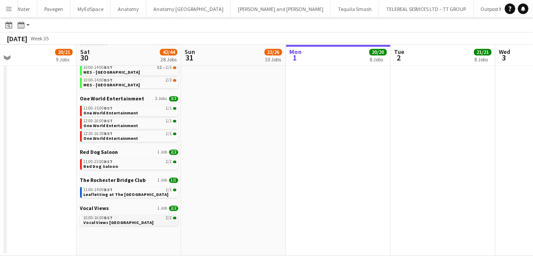
click at [123, 215] on link "10:00-16:00 BST 2/2 Vocal Views [GEOGRAPHIC_DATA]" at bounding box center [130, 220] width 93 height 10
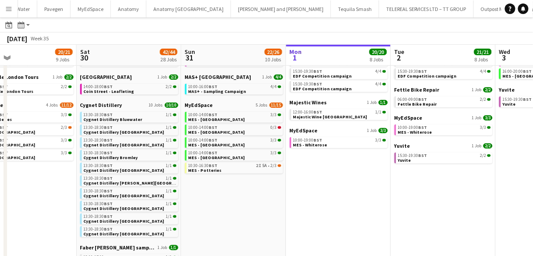
scroll to position [0, 0]
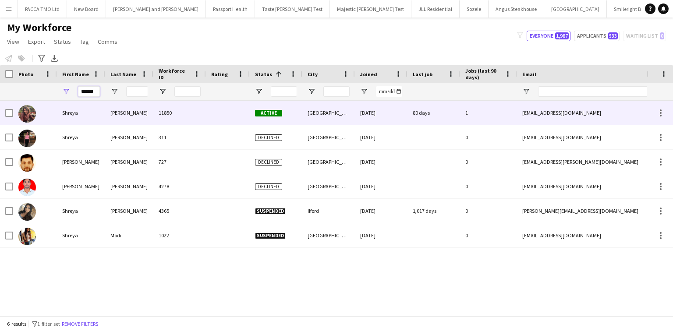
click at [85, 95] on input "******" at bounding box center [89, 91] width 22 height 11
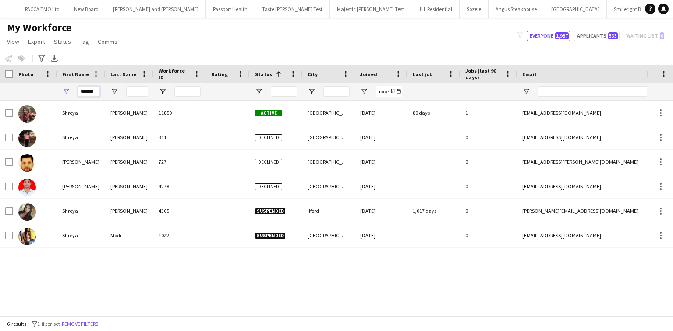
click at [85, 95] on input "******" at bounding box center [89, 91] width 22 height 11
click at [87, 95] on input "******" at bounding box center [89, 91] width 22 height 11
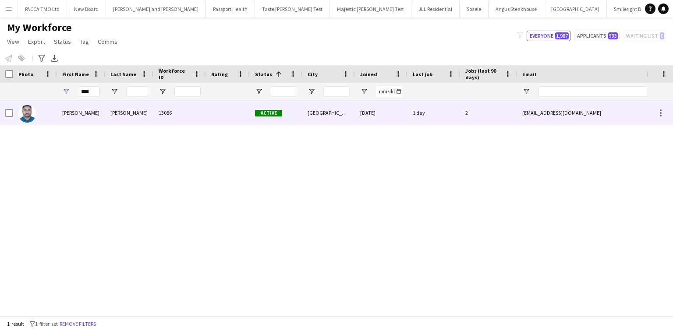
click at [84, 111] on div "VINU" at bounding box center [81, 113] width 48 height 24
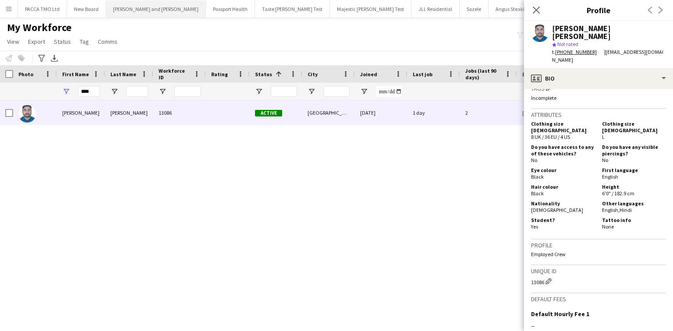
scroll to position [488, 0]
click at [533, 7] on icon at bounding box center [536, 10] width 8 height 8
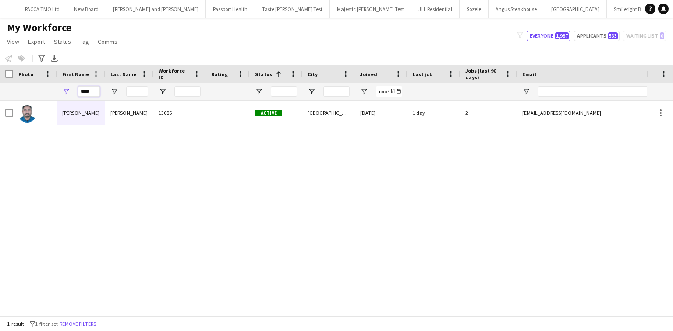
click at [88, 95] on input "****" at bounding box center [89, 91] width 22 height 11
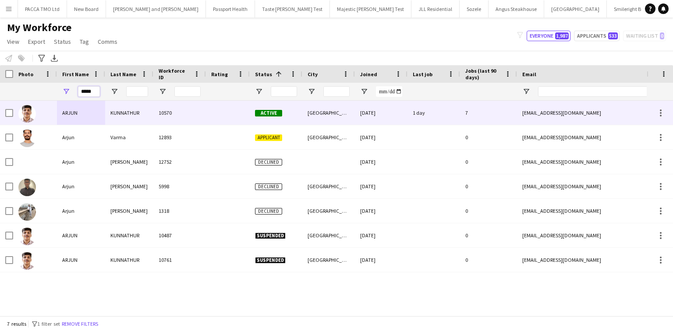
type input "*****"
click at [93, 111] on div "ARJUN" at bounding box center [81, 113] width 48 height 24
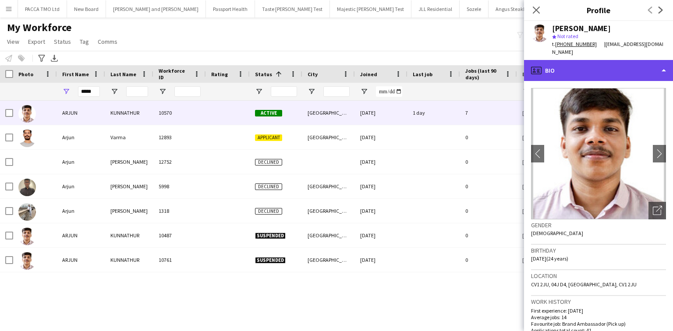
click at [547, 74] on div "profile Bio" at bounding box center [598, 70] width 149 height 21
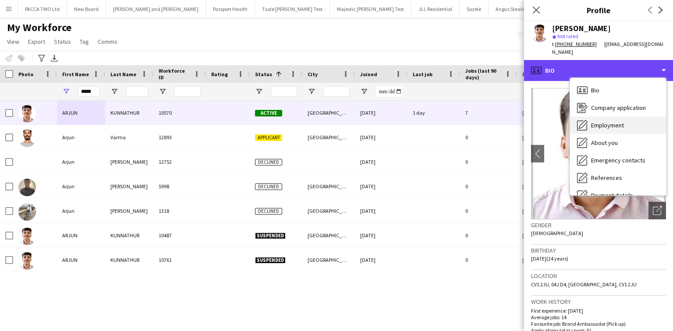
scroll to position [117, 0]
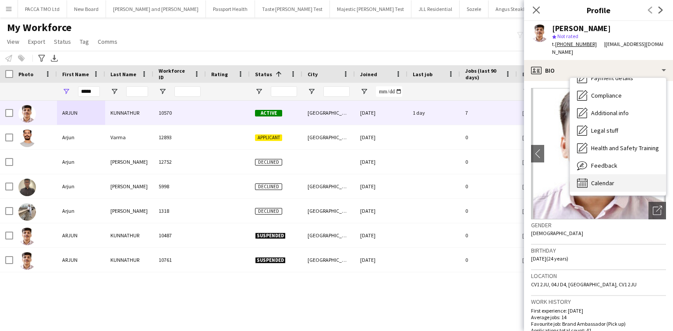
click at [607, 177] on div "Calendar Calendar" at bounding box center [618, 183] width 96 height 18
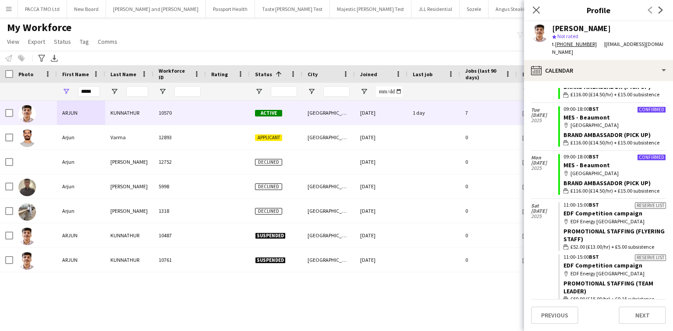
scroll to position [249, 0]
click at [591, 167] on link "MES - Beaumont" at bounding box center [587, 166] width 46 height 8
click at [89, 95] on input "*****" at bounding box center [89, 91] width 22 height 11
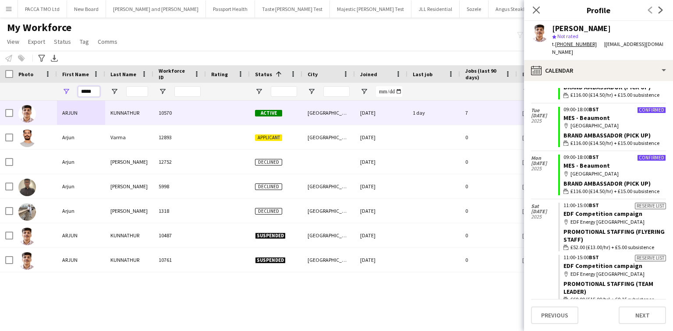
click at [88, 93] on input "*****" at bounding box center [89, 91] width 22 height 11
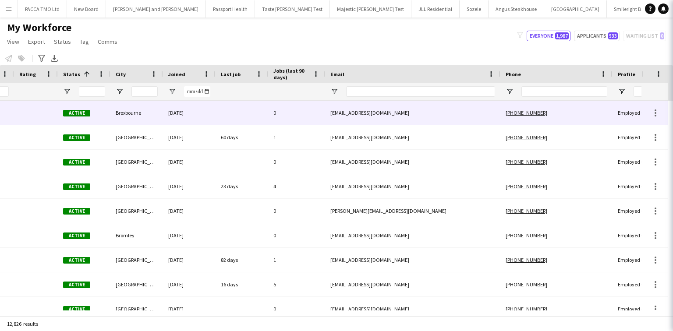
scroll to position [0, 309]
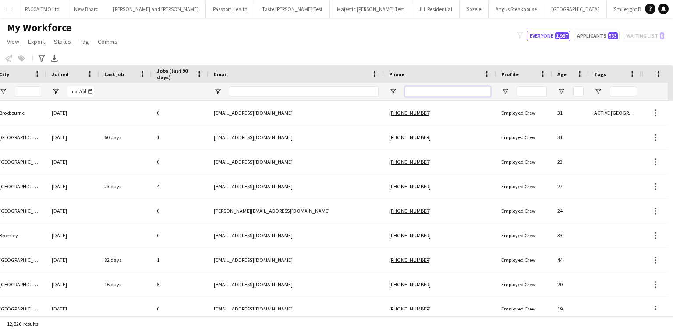
click at [419, 95] on input "Phone Filter Input" at bounding box center [448, 91] width 86 height 11
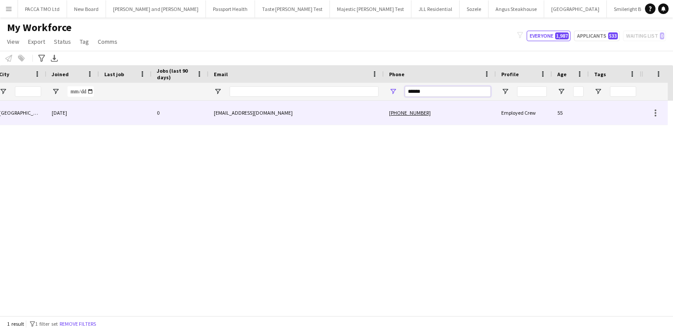
scroll to position [0, 303]
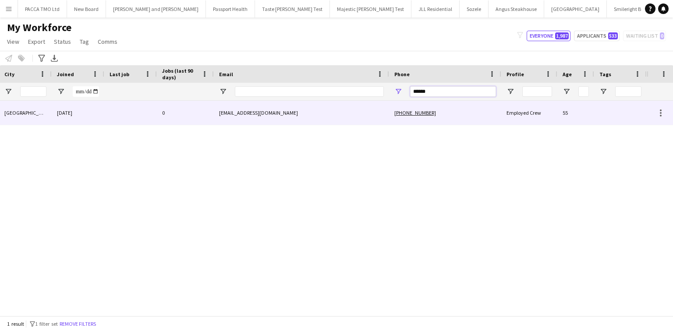
type input "******"
click at [345, 121] on div "[EMAIL_ADDRESS][DOMAIN_NAME]" at bounding box center [301, 113] width 175 height 24
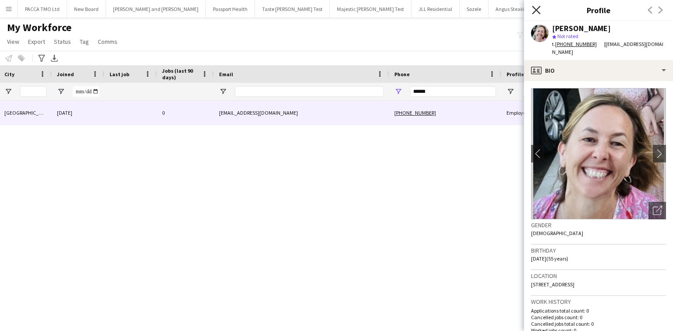
click at [537, 9] on icon at bounding box center [536, 10] width 8 height 8
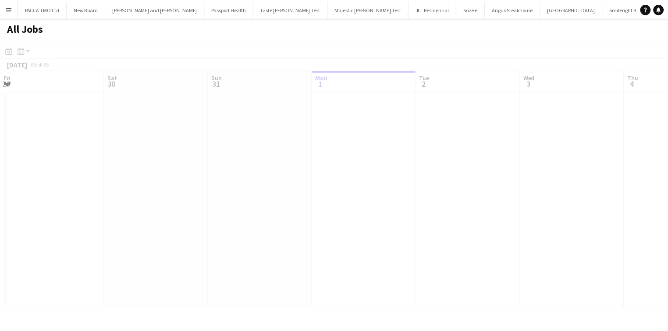
scroll to position [0, 209]
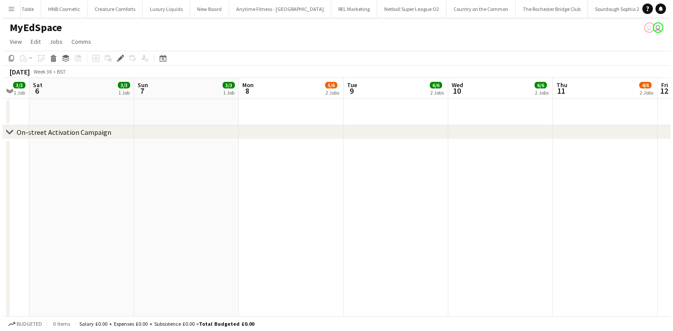
scroll to position [0, 288]
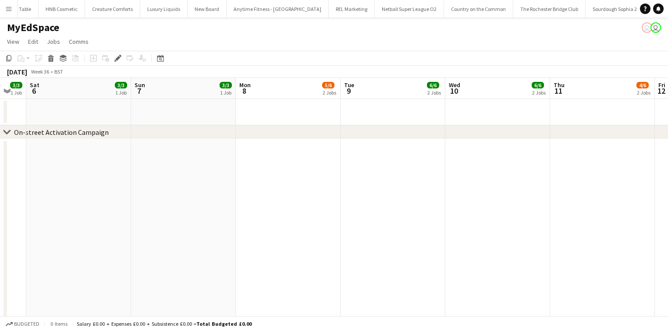
click at [4, 14] on button "Menu" at bounding box center [9, 9] width 18 height 18
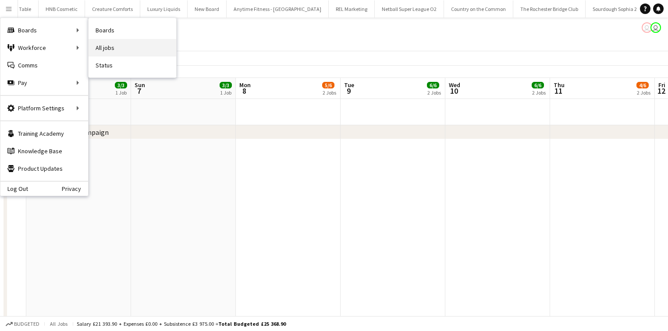
click at [98, 44] on link "All jobs" at bounding box center [133, 48] width 88 height 18
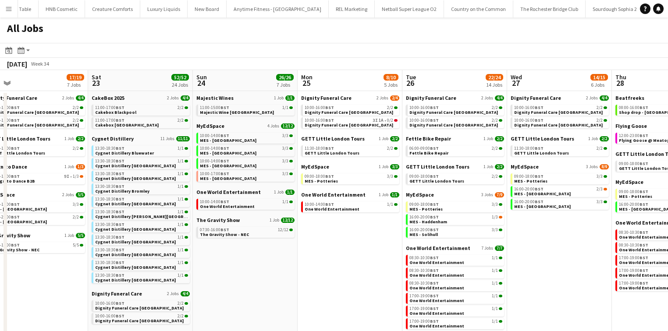
scroll to position [0, 220]
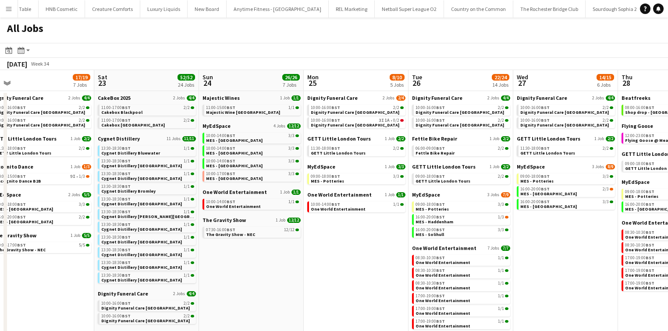
drag, startPoint x: 96, startPoint y: 245, endPoint x: 146, endPoint y: 220, distance: 54.9
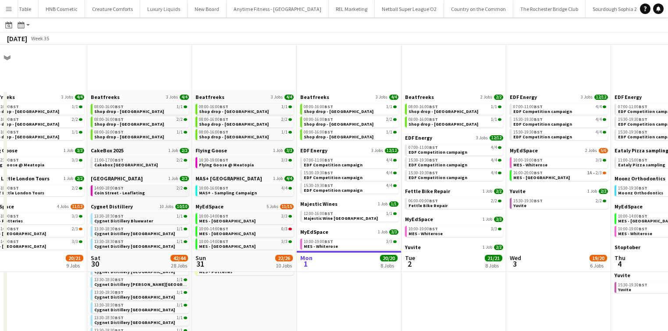
scroll to position [341, 0]
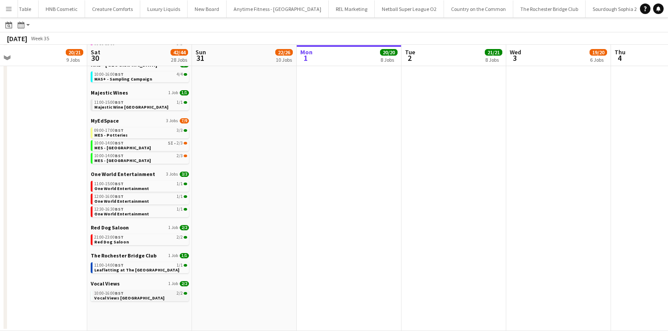
click at [150, 296] on span "Vocal Views [GEOGRAPHIC_DATA]" at bounding box center [129, 298] width 70 height 6
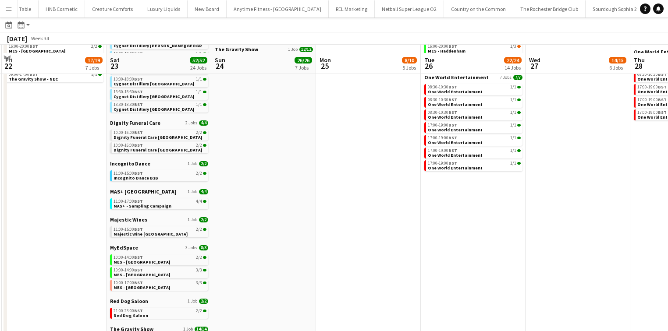
scroll to position [210, 0]
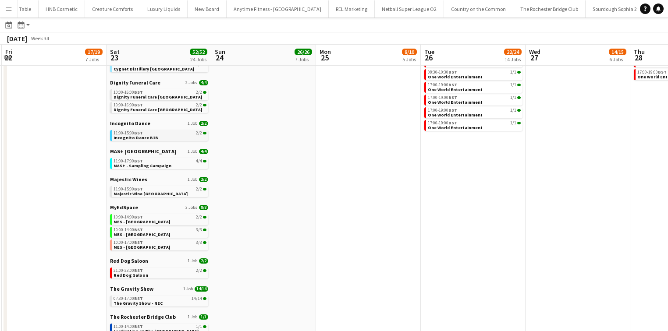
click at [163, 138] on link "11:00-15:00 BST 2/2 Incognito Dance B2B" at bounding box center [160, 135] width 93 height 10
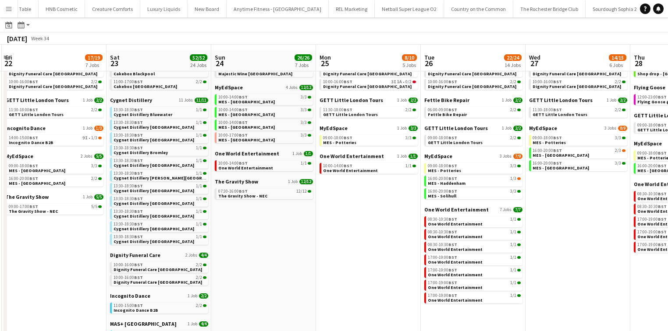
scroll to position [35, 0]
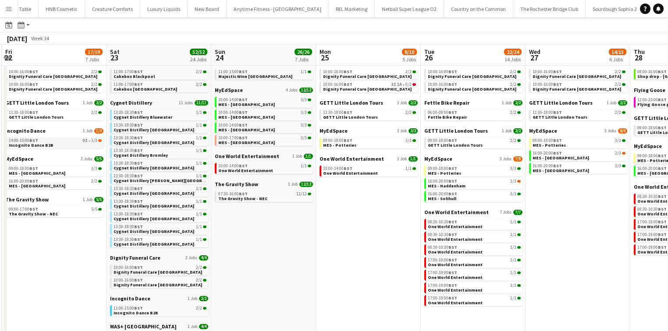
click at [66, 144] on link "14:00-15:00 BST 9I • 1/3 Incognito Dance B2B" at bounding box center [55, 143] width 93 height 10
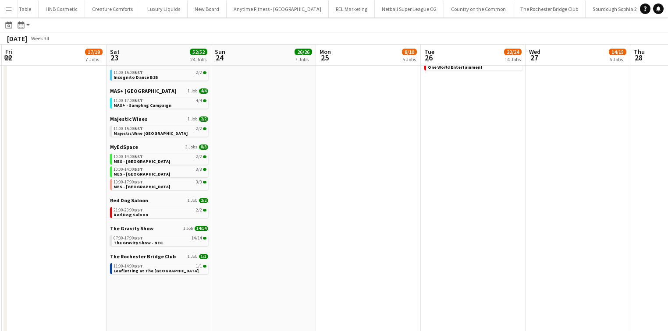
click at [312, 220] on app-date-cell "Majestic Wines 1 Job 1/1 11:00-15:00 BST 1/1 Majestic Wine Christchurch MyEdSpa…" at bounding box center [263, 110] width 105 height 582
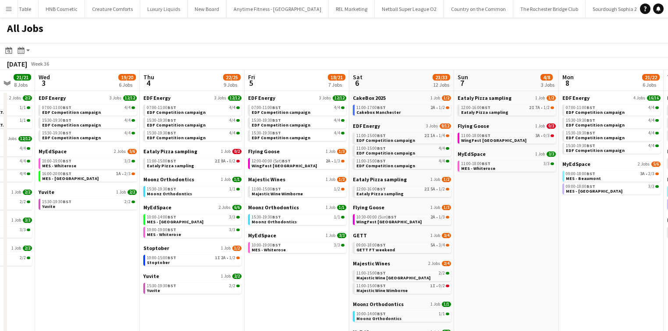
scroll to position [0, 405]
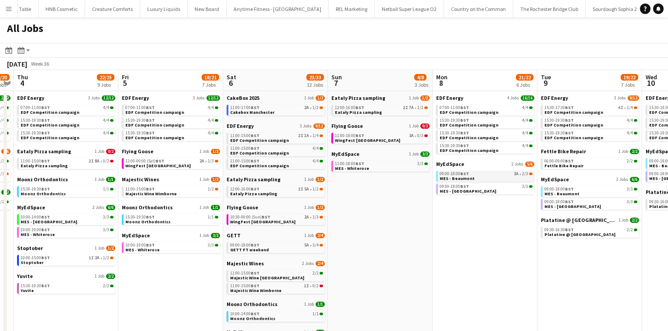
click at [476, 174] on div "09:00-18:00 BST 3A • 2/3" at bounding box center [486, 174] width 93 height 4
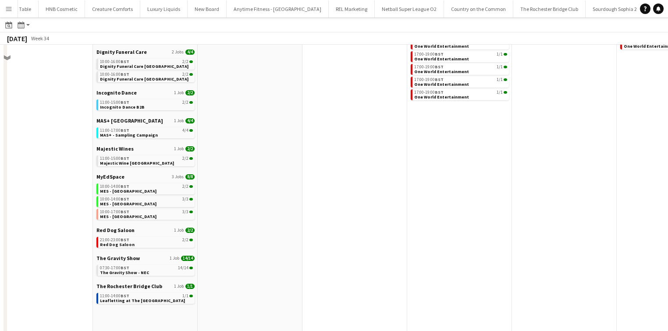
scroll to position [0, 0]
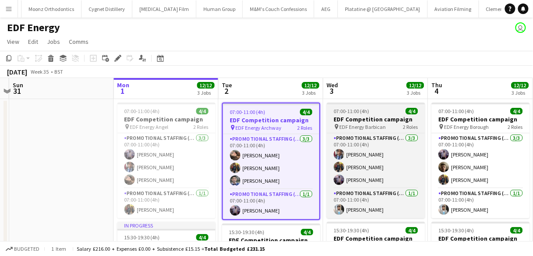
click at [368, 114] on span "07:00-11:00 (4h)" at bounding box center [352, 111] width 36 height 7
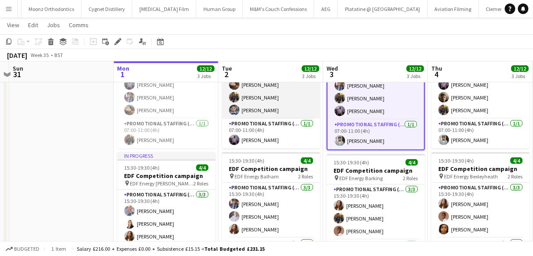
scroll to position [68, 0]
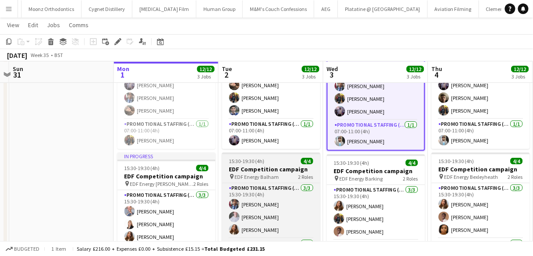
click at [295, 170] on h3 "EDF Competition campaign" at bounding box center [271, 169] width 98 height 8
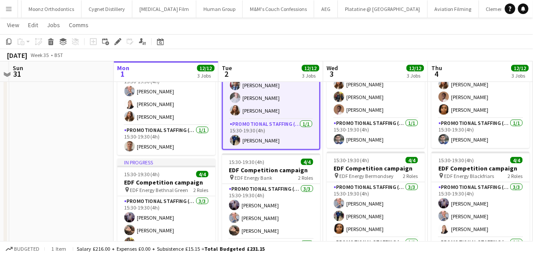
scroll to position [188, 0]
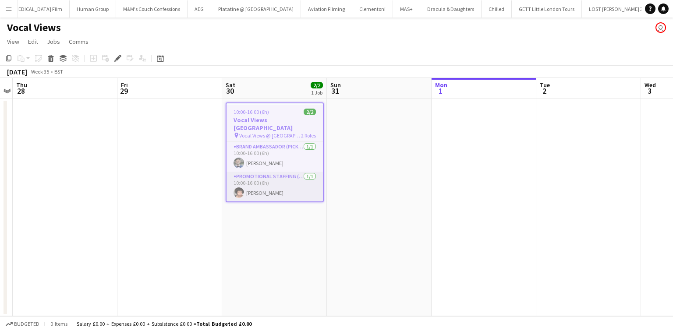
scroll to position [0, 4746]
click at [252, 123] on h3 "Vocal Views [GEOGRAPHIC_DATA]" at bounding box center [275, 124] width 96 height 16
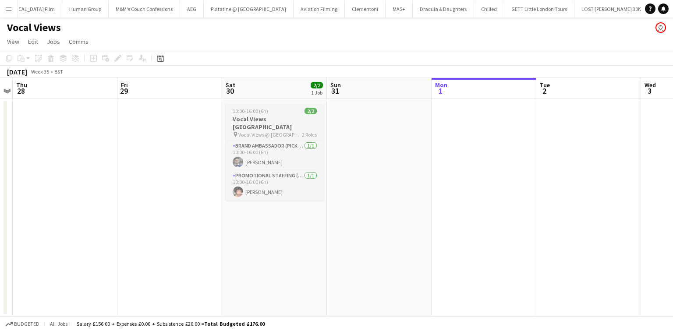
click at [252, 131] on div "pin Vocal Views @ [GEOGRAPHIC_DATA] 2 Roles" at bounding box center [275, 134] width 98 height 7
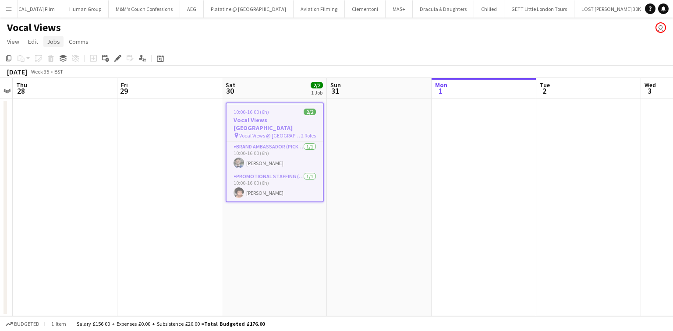
click at [57, 39] on span "Jobs" at bounding box center [53, 42] width 13 height 8
click at [91, 86] on link "Edit Job" at bounding box center [74, 79] width 61 height 18
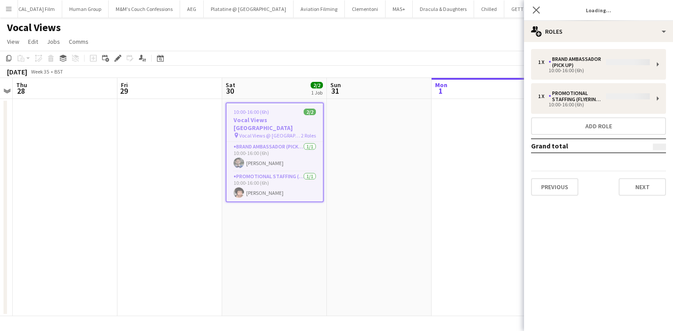
type input "**********"
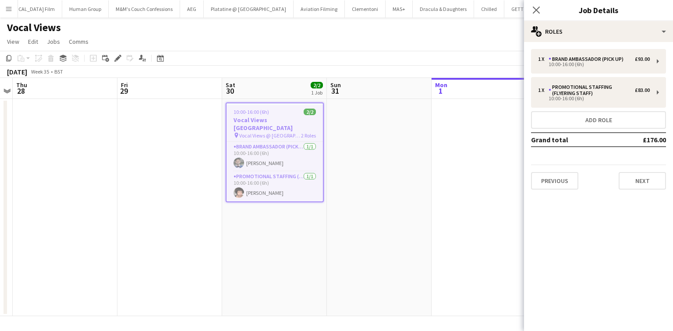
click at [635, 170] on div "Previous Next" at bounding box center [598, 177] width 135 height 25
click at [633, 175] on button "Next" at bounding box center [642, 181] width 47 height 18
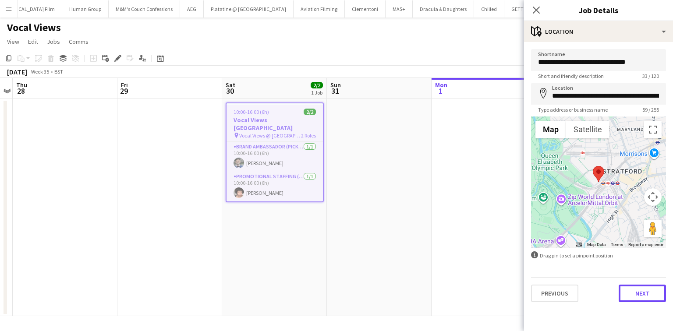
click at [638, 294] on button "Next" at bounding box center [642, 294] width 47 height 18
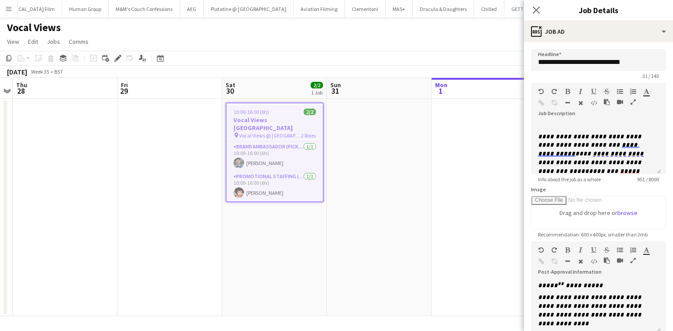
scroll to position [0, 0]
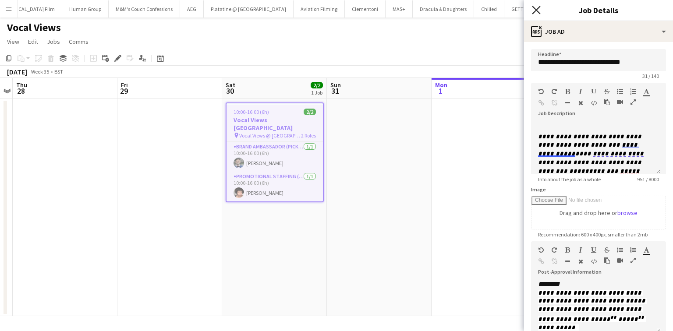
click at [539, 8] on icon at bounding box center [536, 10] width 8 height 8
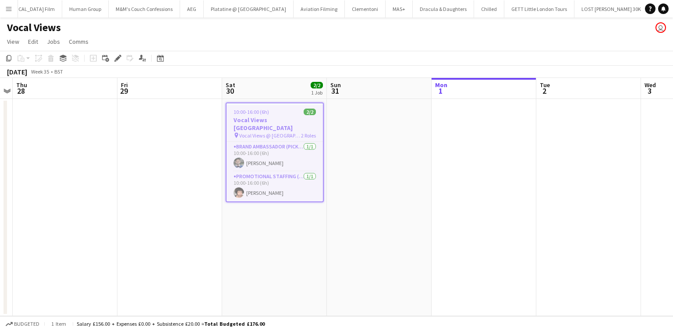
click at [5, 14] on button "Menu" at bounding box center [9, 9] width 18 height 18
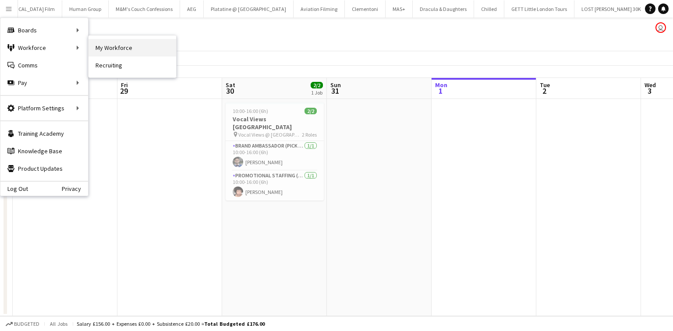
click at [110, 47] on link "My Workforce" at bounding box center [133, 48] width 88 height 18
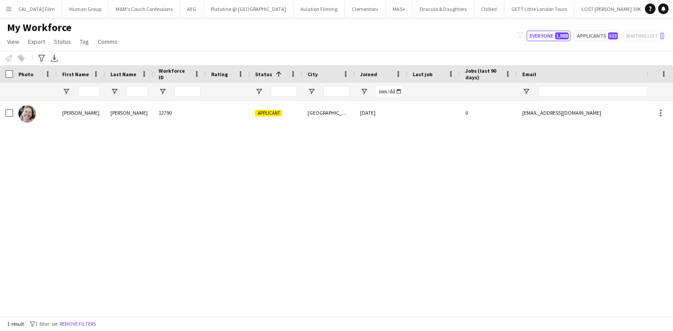
scroll to position [0, 200]
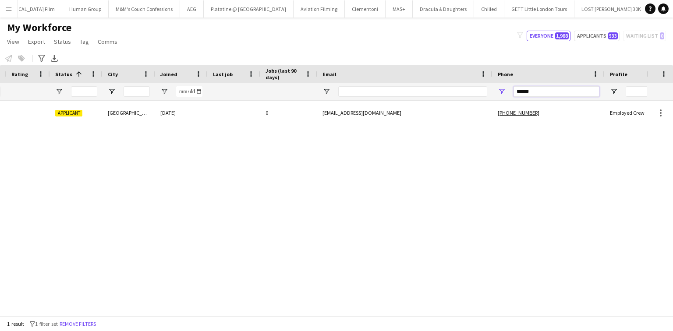
click at [528, 90] on input "******" at bounding box center [557, 91] width 86 height 11
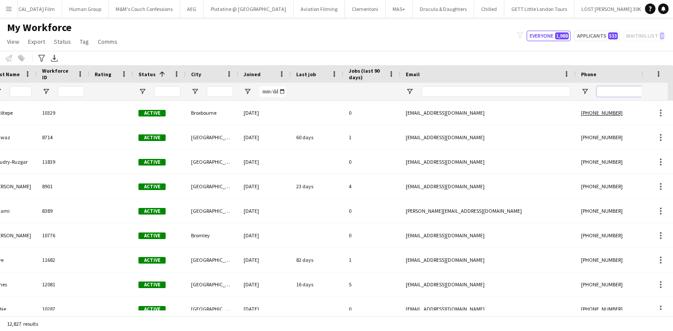
scroll to position [0, 0]
click at [218, 89] on input "City Filter Input" at bounding box center [220, 91] width 26 height 11
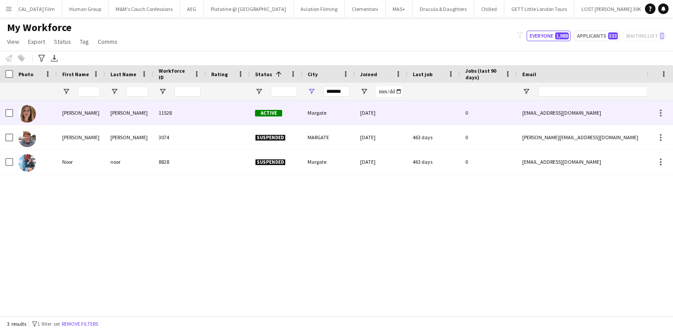
click at [206, 117] on div at bounding box center [228, 113] width 44 height 24
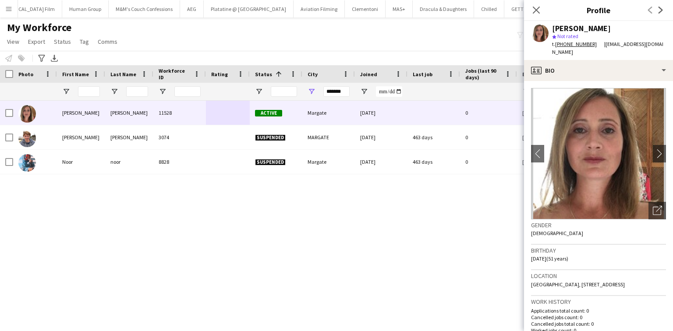
click at [256, 192] on div "Helen O’Shea 11528 Active Margate 22-05-2025 0 hos2008@hotmail.co.uk +440754664…" at bounding box center [323, 206] width 647 height 210
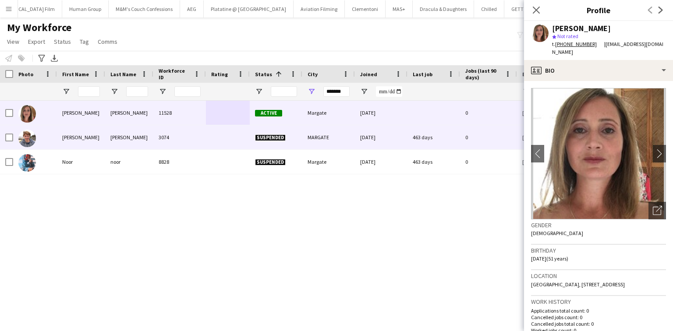
click at [137, 148] on div "Harvey" at bounding box center [129, 137] width 48 height 24
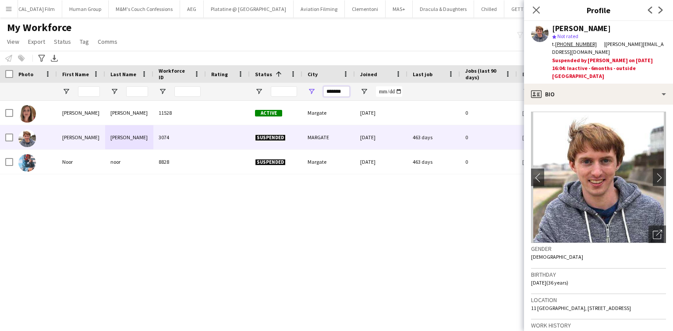
click at [340, 88] on input "*******" at bounding box center [336, 91] width 26 height 11
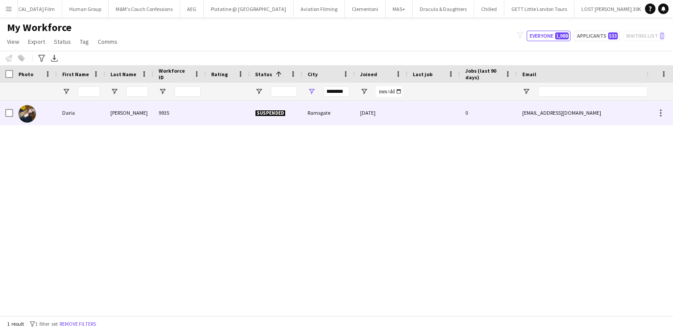
click at [211, 118] on div at bounding box center [228, 113] width 44 height 24
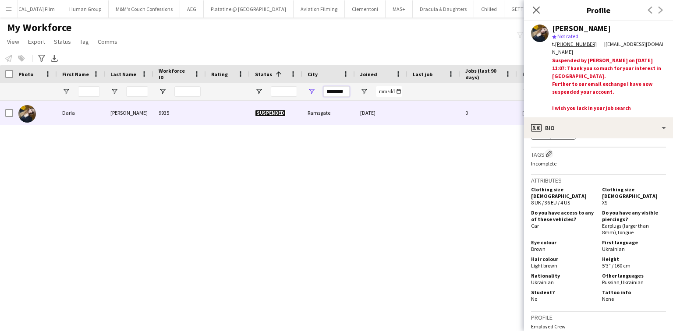
click at [341, 91] on input "********" at bounding box center [336, 91] width 26 height 11
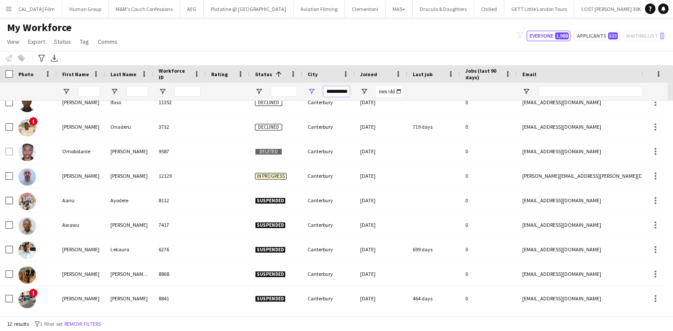
click at [337, 89] on input "**********" at bounding box center [336, 91] width 26 height 11
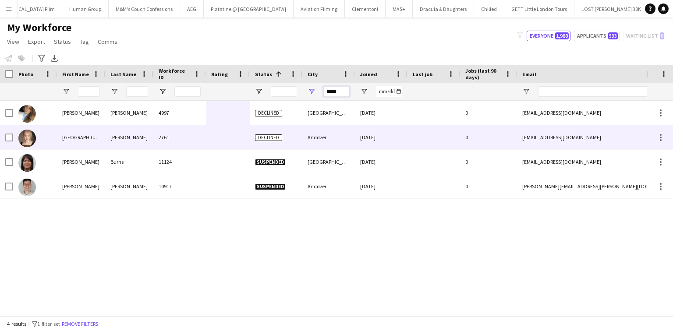
type input "*****"
click at [117, 129] on div "Hannaby-lee" at bounding box center [129, 137] width 48 height 24
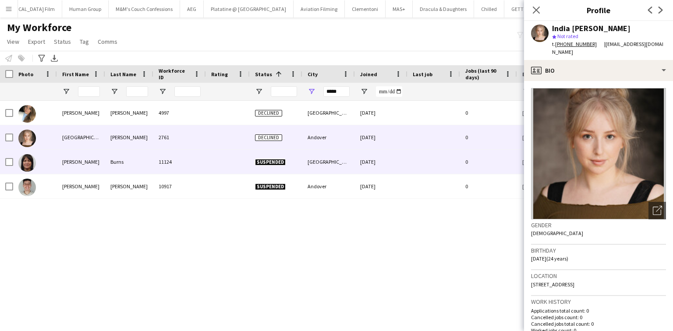
click at [148, 170] on div "Burns" at bounding box center [129, 162] width 48 height 24
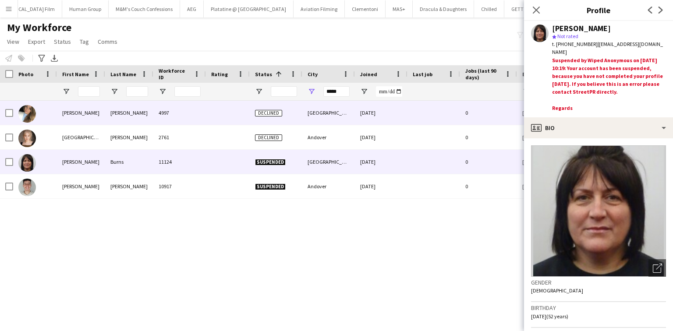
click at [131, 118] on div "Williams" at bounding box center [129, 113] width 48 height 24
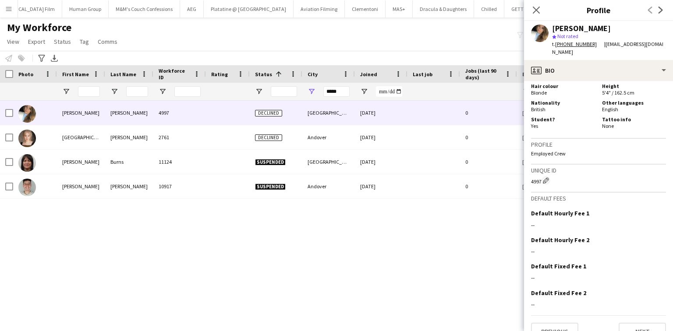
scroll to position [423, 0]
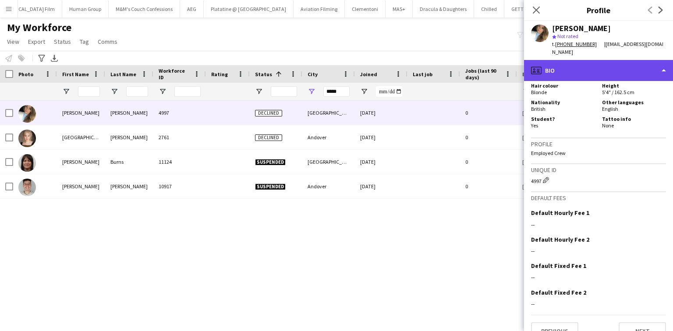
click at [571, 60] on div "profile Bio" at bounding box center [598, 70] width 149 height 21
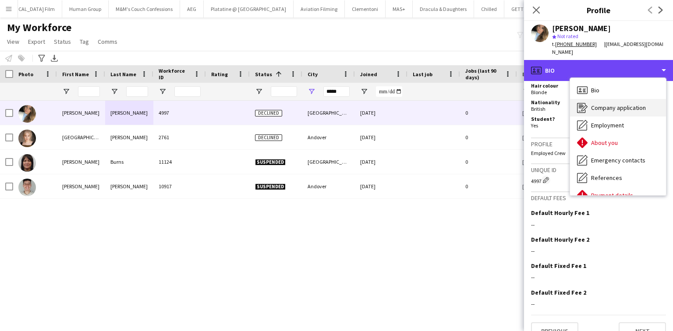
scroll to position [35, 0]
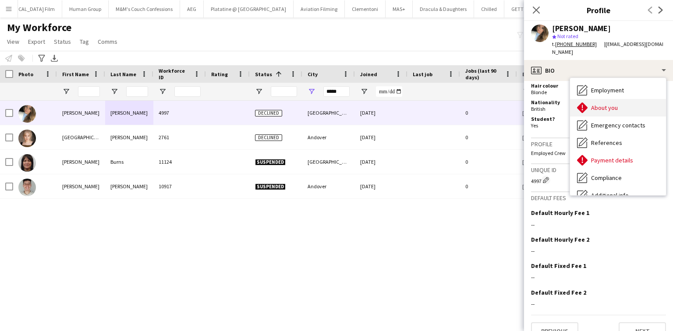
click at [589, 103] on div "About you About you" at bounding box center [618, 108] width 96 height 18
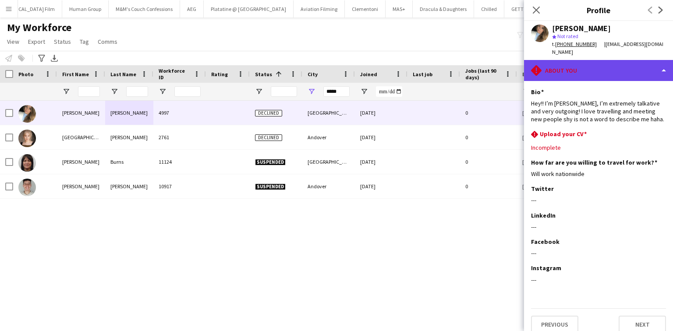
click at [570, 60] on div "rhombus-alert About you" at bounding box center [598, 70] width 149 height 21
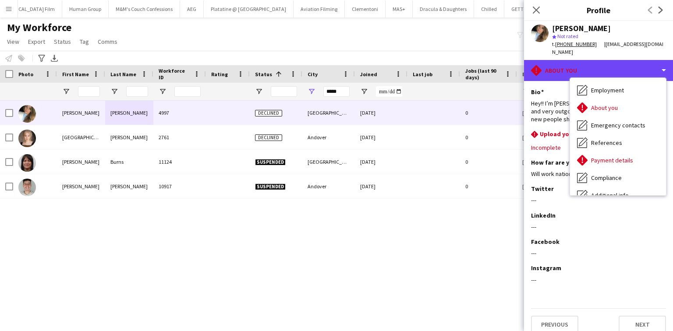
scroll to position [0, 0]
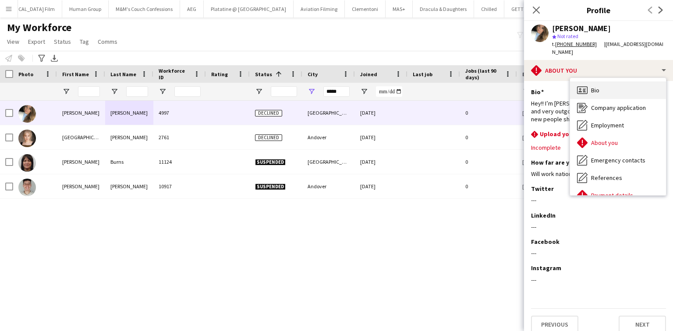
click at [609, 82] on div "Bio Bio" at bounding box center [618, 91] width 96 height 18
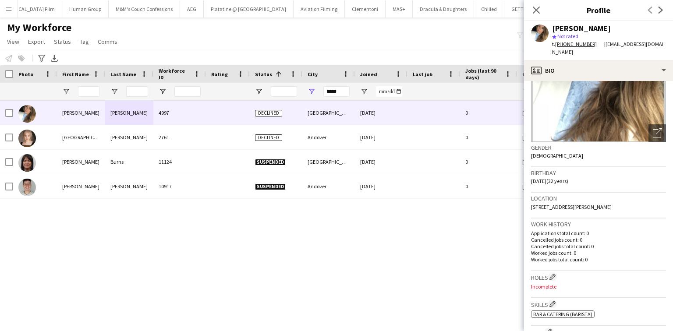
scroll to position [105, 0]
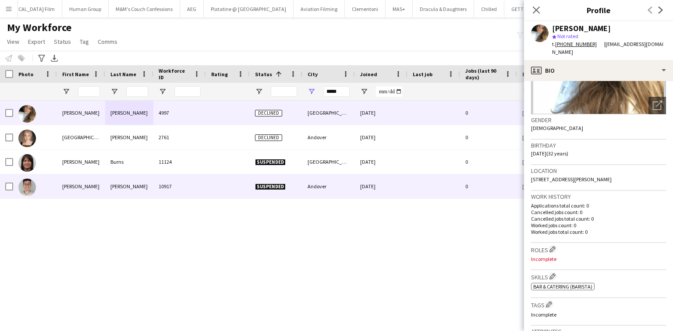
click at [246, 180] on div at bounding box center [228, 186] width 44 height 24
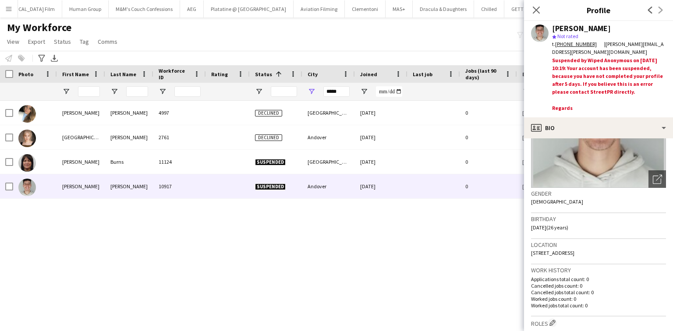
scroll to position [175, 0]
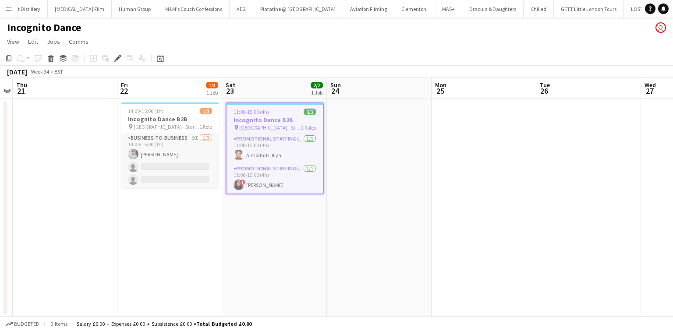
scroll to position [0, 4707]
click at [258, 176] on app-card-role "Promotional Staffing (Brand Ambassadors) [DATE] 11:00-15:00 (4h) ! [PERSON_NAME]" at bounding box center [275, 179] width 96 height 30
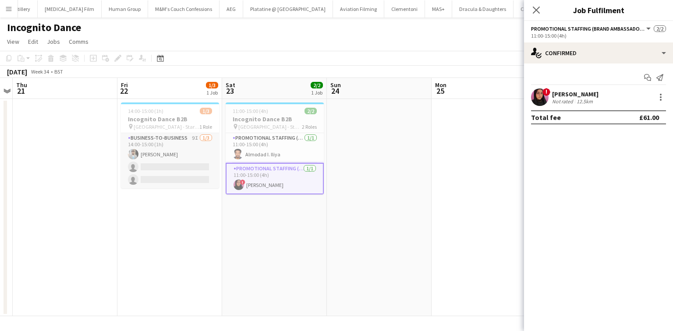
click at [154, 168] on app-card-role "Business-to-Business 9I [DATE] 14:00-15:00 (1h) [PERSON_NAME] single-neutral-ac…" at bounding box center [170, 160] width 98 height 55
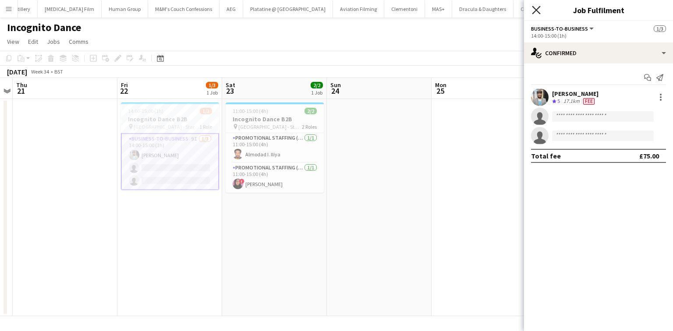
click at [537, 11] on icon at bounding box center [536, 10] width 8 height 8
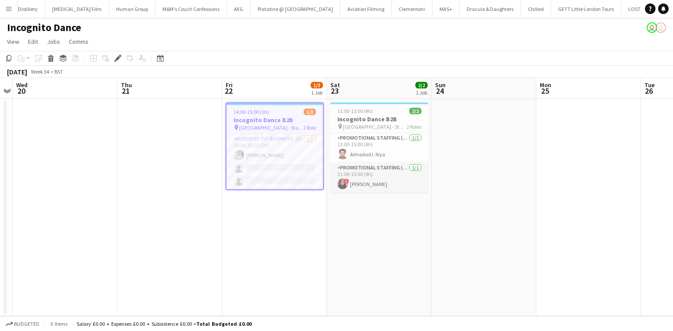
scroll to position [0, 4707]
click at [387, 124] on span "[GEOGRAPHIC_DATA] - Starting Point" at bounding box center [375, 127] width 64 height 7
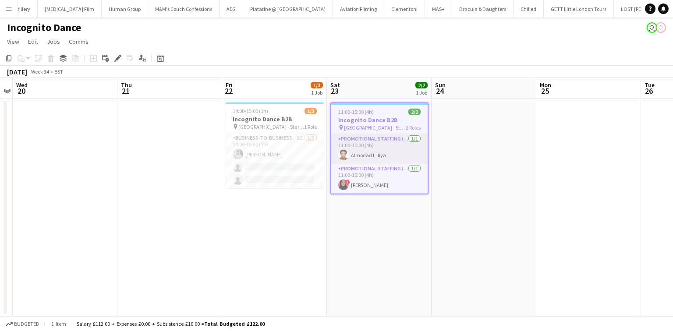
click at [385, 152] on app-card-role "Promotional Staffing (Brand Ambassadors) 1/1 11:00-15:00 (4h) Almodad I. Iliya" at bounding box center [379, 149] width 96 height 30
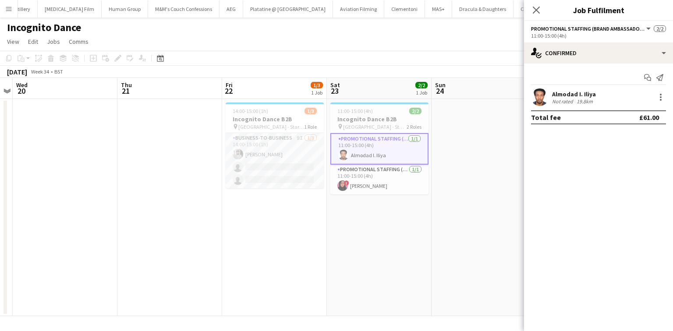
click at [277, 156] on app-card-role "Business-to-Business 9I 1/3 14:00-15:00 (1h) Abhishek Rayewar single-neutral-ac…" at bounding box center [275, 160] width 98 height 55
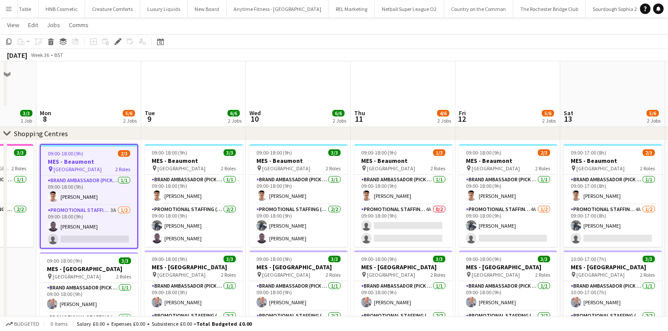
scroll to position [545, 0]
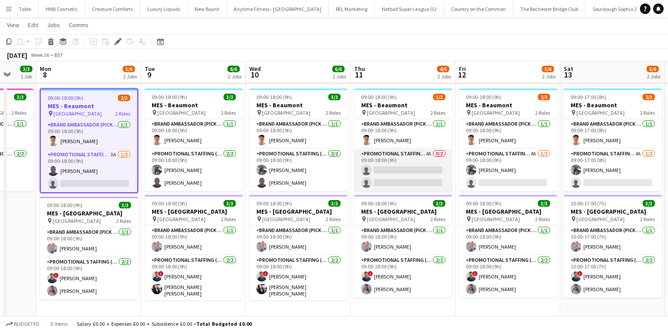
click at [386, 161] on app-card-role "Promotional Staffing (Brand Ambassadors) 4A 0/2 09:00-18:00 (9h) single-neutral…" at bounding box center [403, 170] width 98 height 43
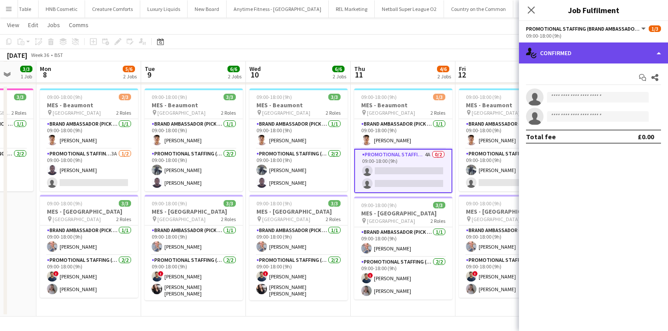
click at [595, 61] on div "single-neutral-actions-check-2 Confirmed" at bounding box center [593, 53] width 149 height 21
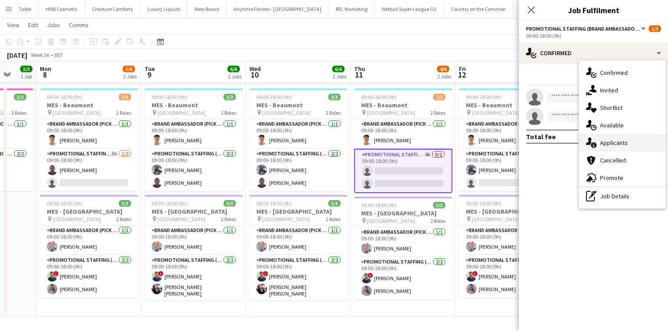
click at [619, 140] on div "single-neutral-actions-information Applicants" at bounding box center [622, 143] width 87 height 18
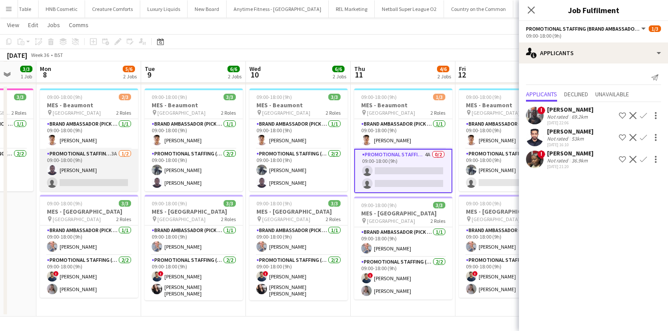
click at [113, 177] on app-card-role "Promotional Staffing (Brand Ambassadors) 3A 1/2 09:00-18:00 (9h) Edesiri Akpovw…" at bounding box center [89, 170] width 98 height 43
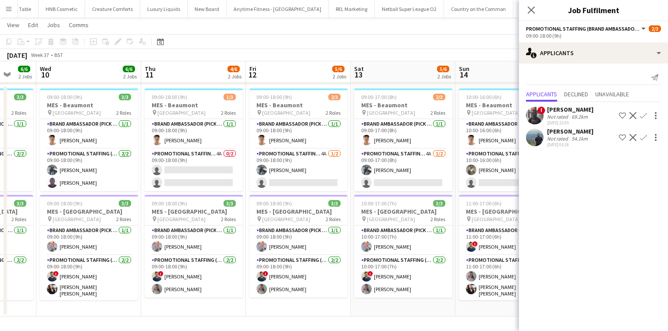
scroll to position [0, 229]
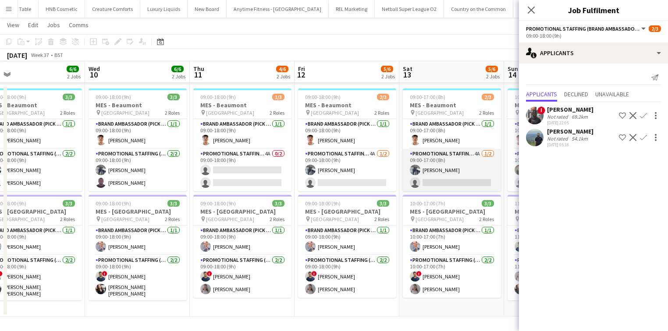
click at [410, 163] on app-card-role "Promotional Staffing (Brand Ambassadors) 4A 1/2 09:00-17:00 (8h) Saif Hassan si…" at bounding box center [452, 170] width 98 height 43
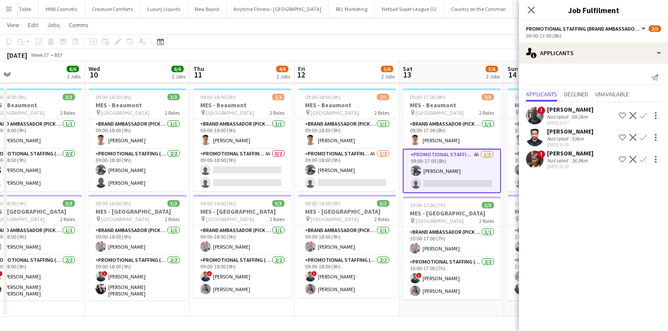
scroll to position [0, 385]
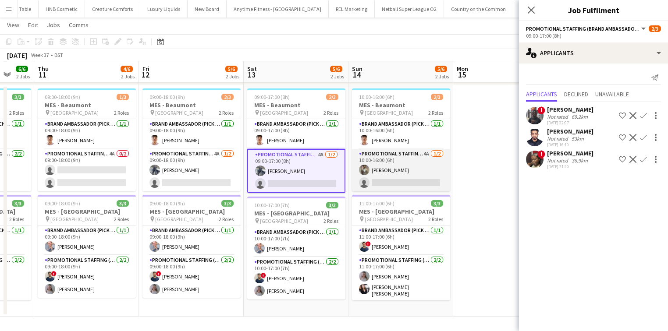
click at [425, 158] on app-card-role "Promotional Staffing (Brand Ambassadors) 4A 1/2 10:00-16:00 (6h) Syed Shah sing…" at bounding box center [401, 170] width 98 height 43
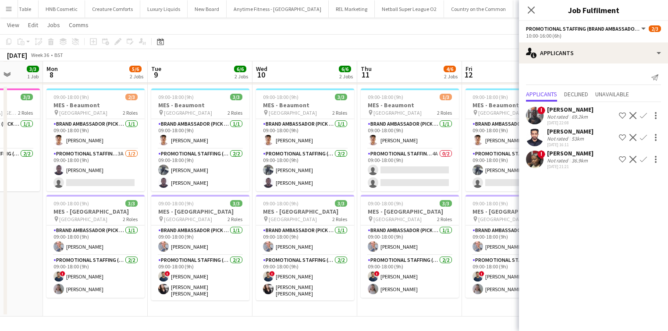
scroll to position [0, 271]
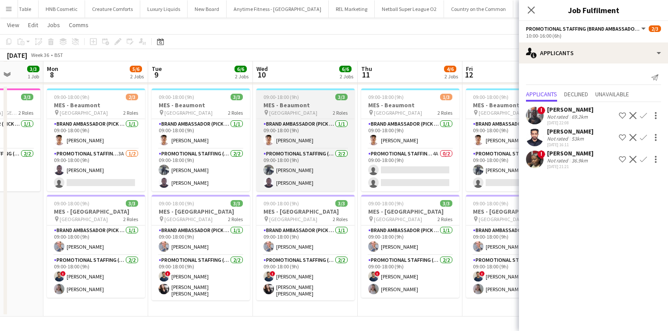
click at [312, 107] on h3 "MES - Beaumont" at bounding box center [305, 105] width 98 height 8
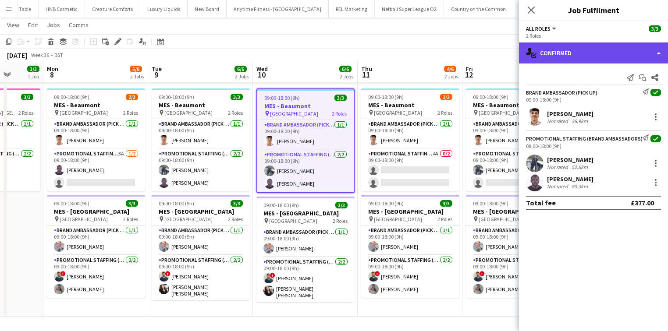
click at [580, 53] on div "single-neutral-actions-check-2 Confirmed" at bounding box center [593, 53] width 149 height 21
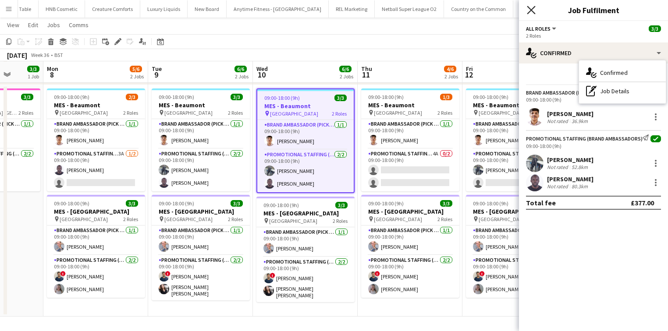
click at [531, 12] on icon "Close pop-in" at bounding box center [531, 10] width 8 height 8
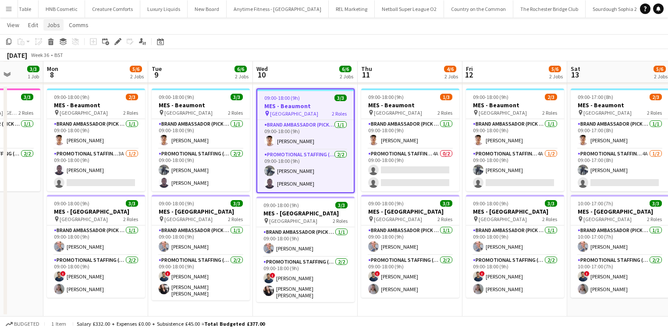
click at [47, 29] on link "Jobs" at bounding box center [53, 24] width 20 height 11
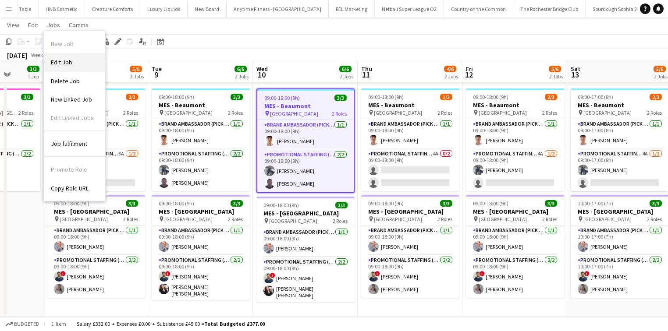
click at [80, 65] on link "Edit Job" at bounding box center [74, 62] width 61 height 18
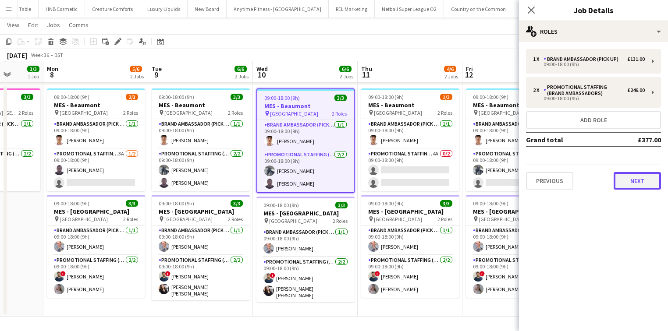
click at [640, 178] on button "Next" at bounding box center [637, 181] width 47 height 18
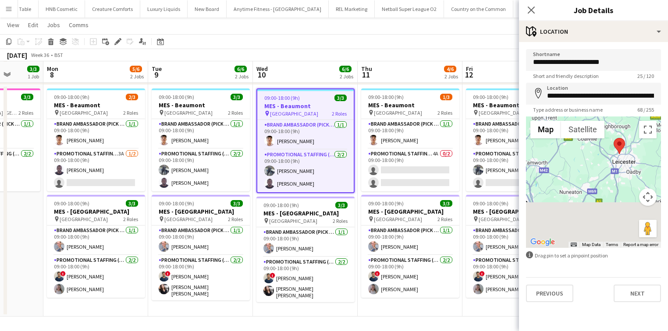
drag, startPoint x: 628, startPoint y: 225, endPoint x: 615, endPoint y: 175, distance: 51.1
click at [615, 175] on div at bounding box center [593, 182] width 135 height 131
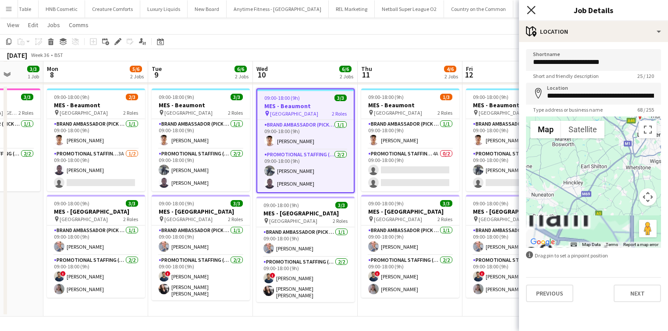
click at [533, 13] on icon "Close pop-in" at bounding box center [531, 10] width 8 height 8
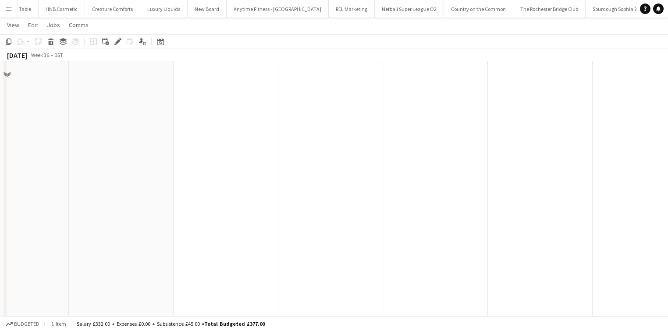
scroll to position [0, 0]
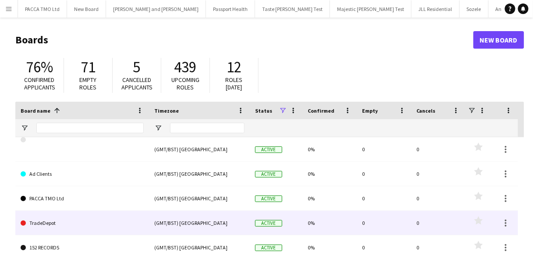
scroll to position [0, 4612]
